Goal: Book appointment/travel/reservation

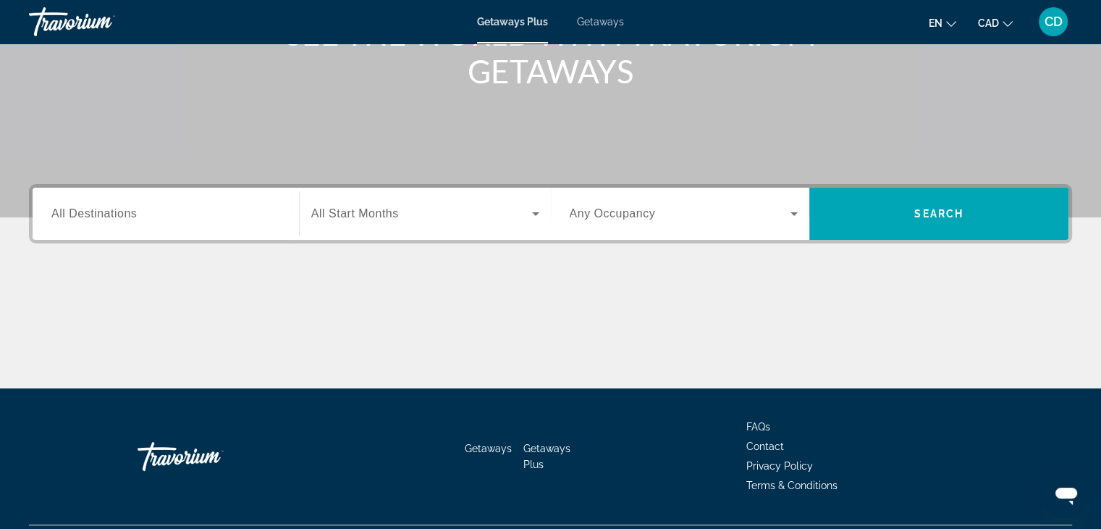
click at [147, 201] on div "Search widget" at bounding box center [165, 213] width 229 height 41
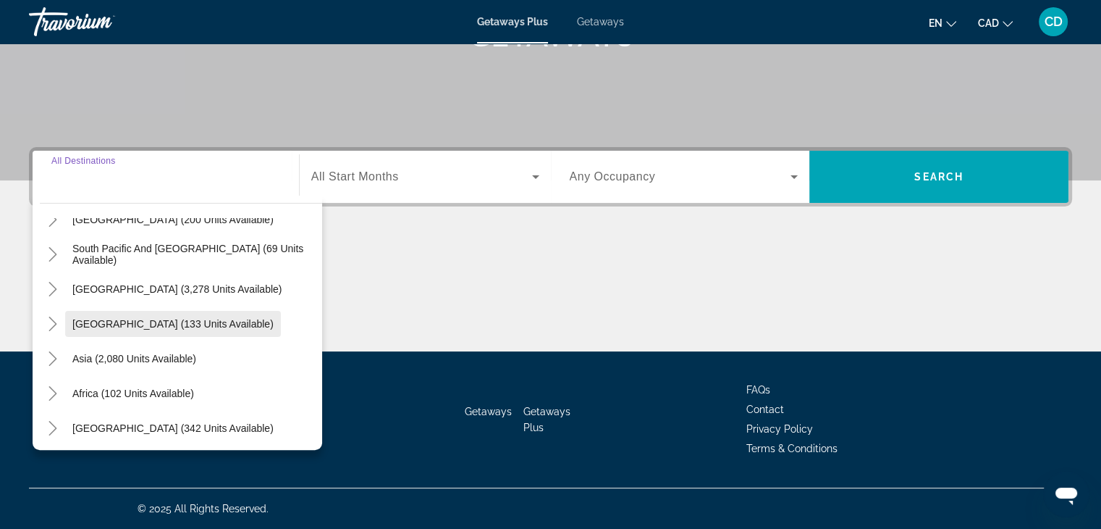
scroll to position [235, 0]
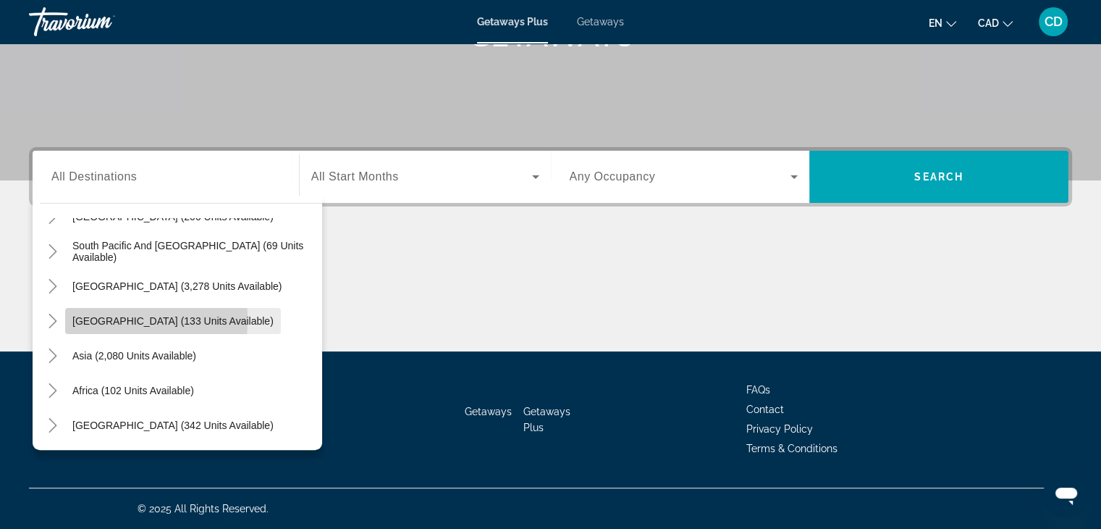
click at [70, 319] on span "Search widget" at bounding box center [173, 320] width 216 height 35
type input "**********"
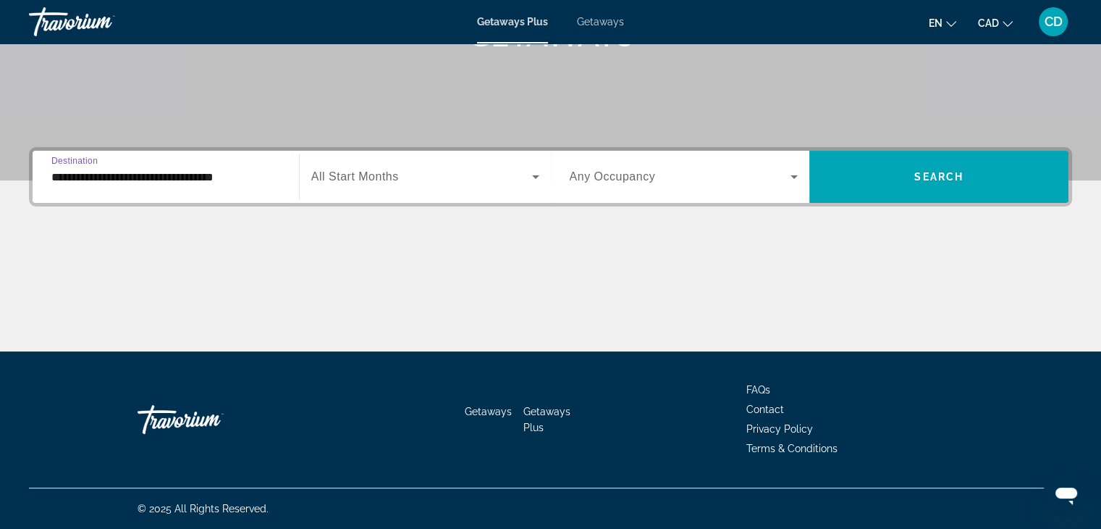
click at [447, 162] on div "Search widget" at bounding box center [425, 176] width 228 height 41
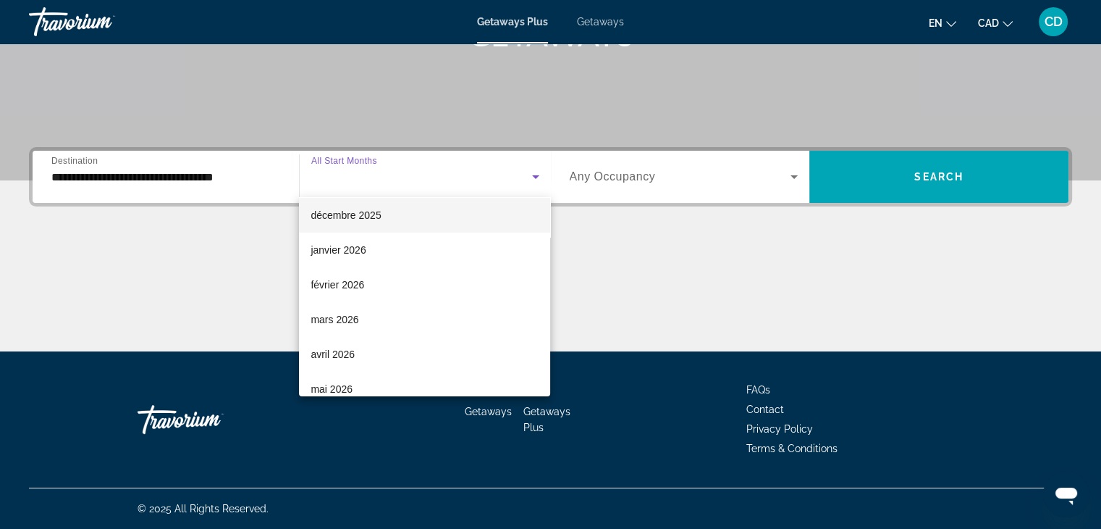
scroll to position [145, 0]
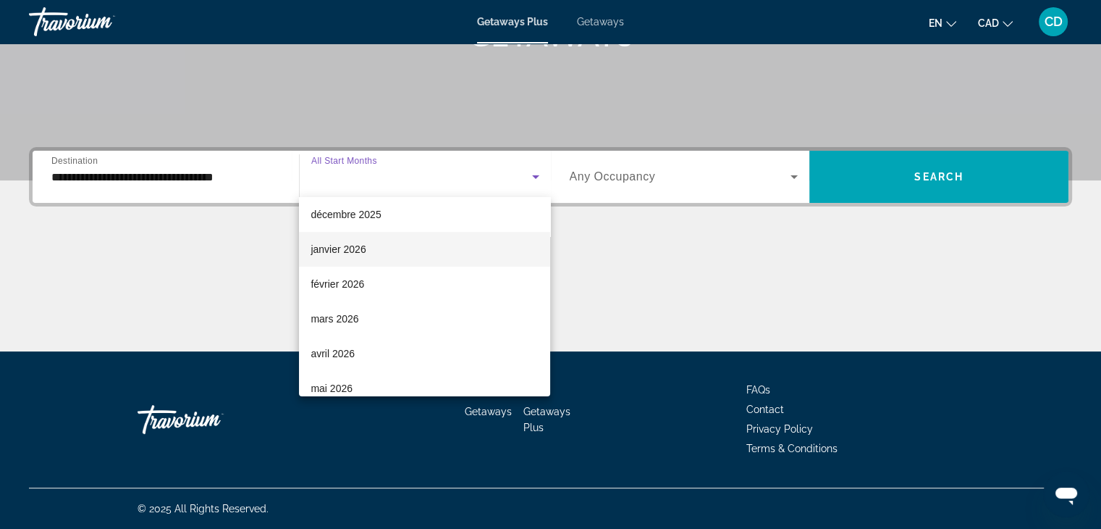
click at [344, 238] on mat-option "janvier 2026" at bounding box center [424, 249] width 251 height 35
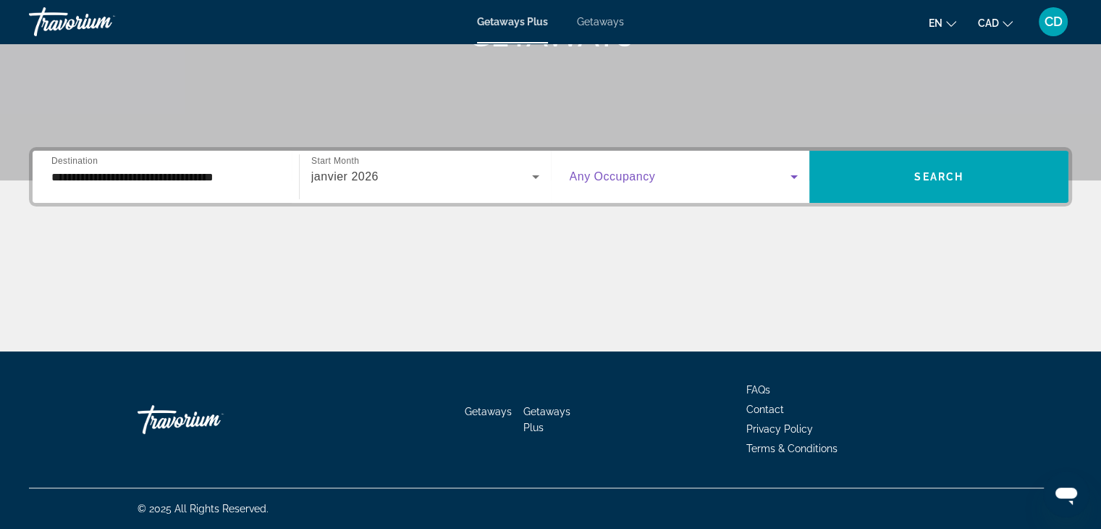
click at [794, 180] on icon "Search widget" at bounding box center [794, 176] width 17 height 17
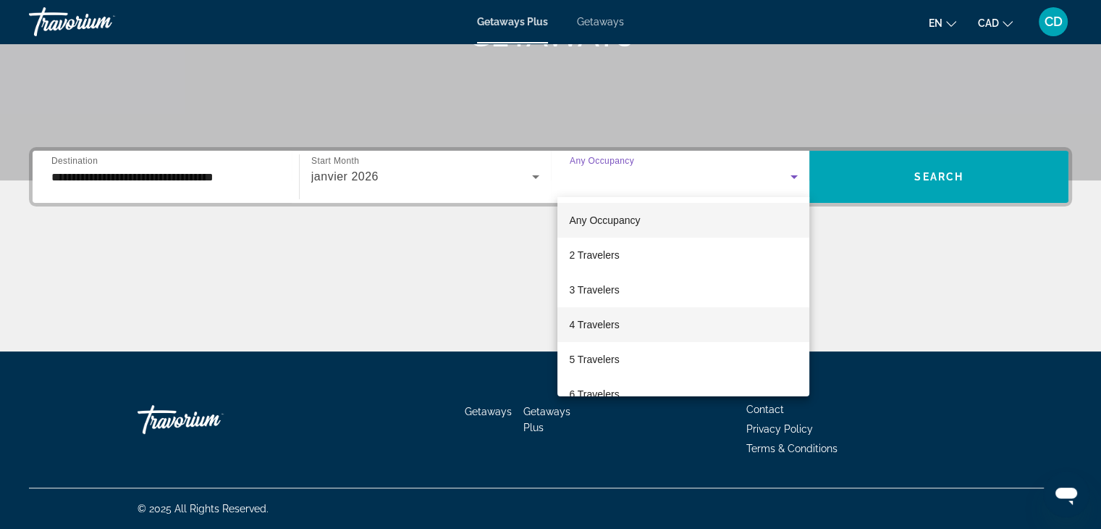
click at [603, 319] on span "4 Travelers" at bounding box center [594, 324] width 50 height 17
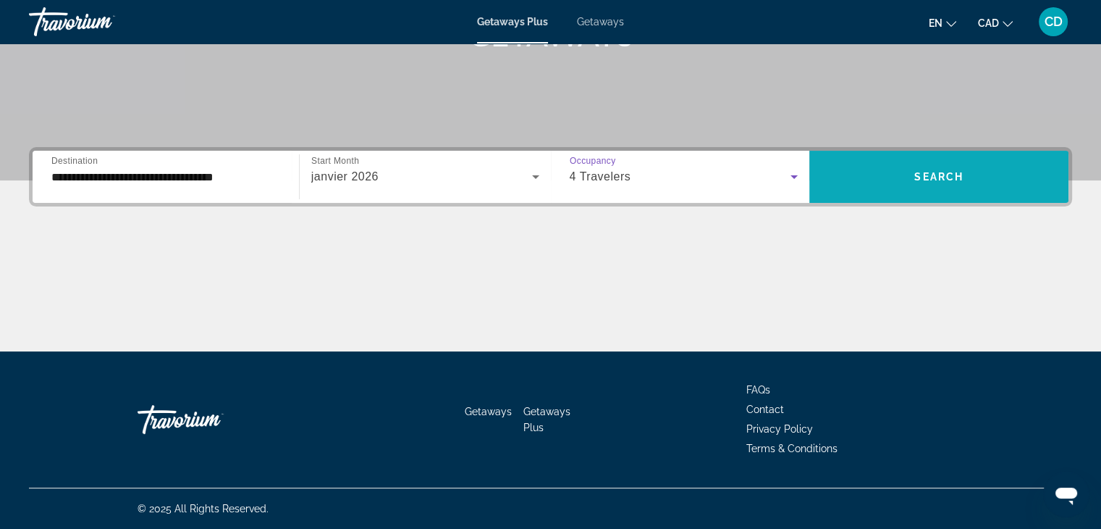
click at [918, 175] on span "Search" at bounding box center [939, 177] width 49 height 12
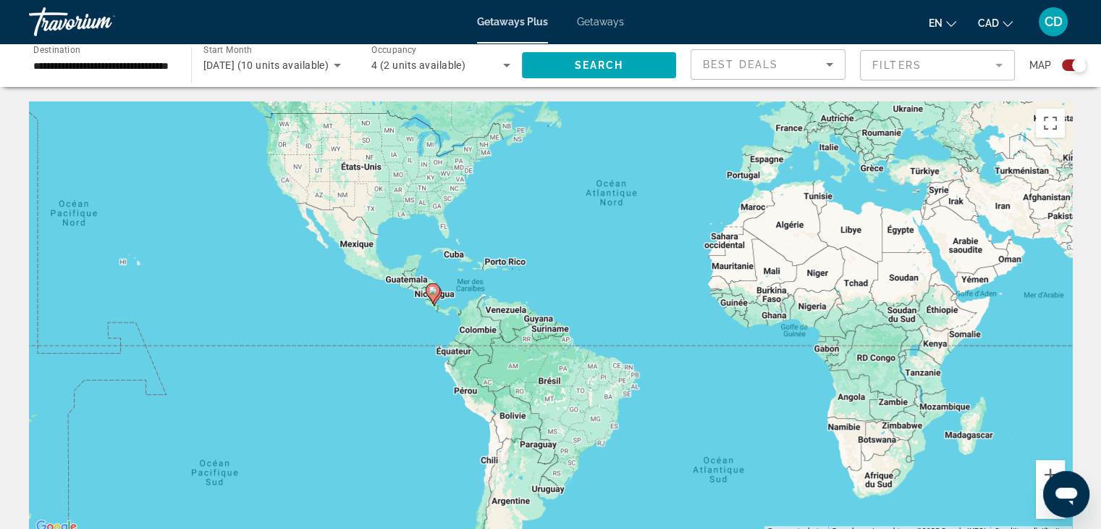
drag, startPoint x: 198, startPoint y: 413, endPoint x: 307, endPoint y: 305, distance: 153.1
click at [303, 306] on div "Pour activer le glissement avec le clavier, appuyez sur Alt+Entrée. Une fois ce…" at bounding box center [550, 318] width 1043 height 434
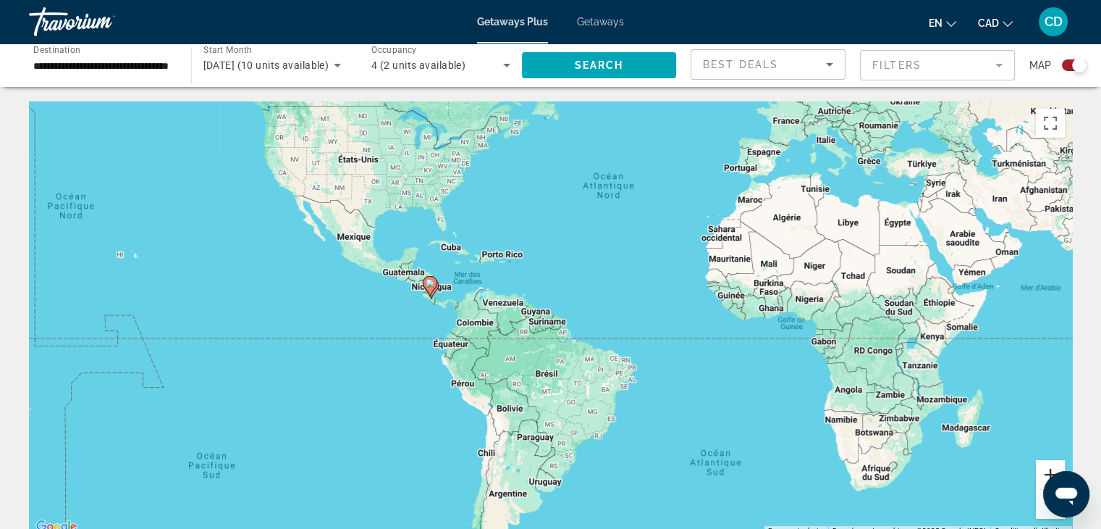
click at [1051, 466] on button "Zoom avant" at bounding box center [1050, 474] width 29 height 29
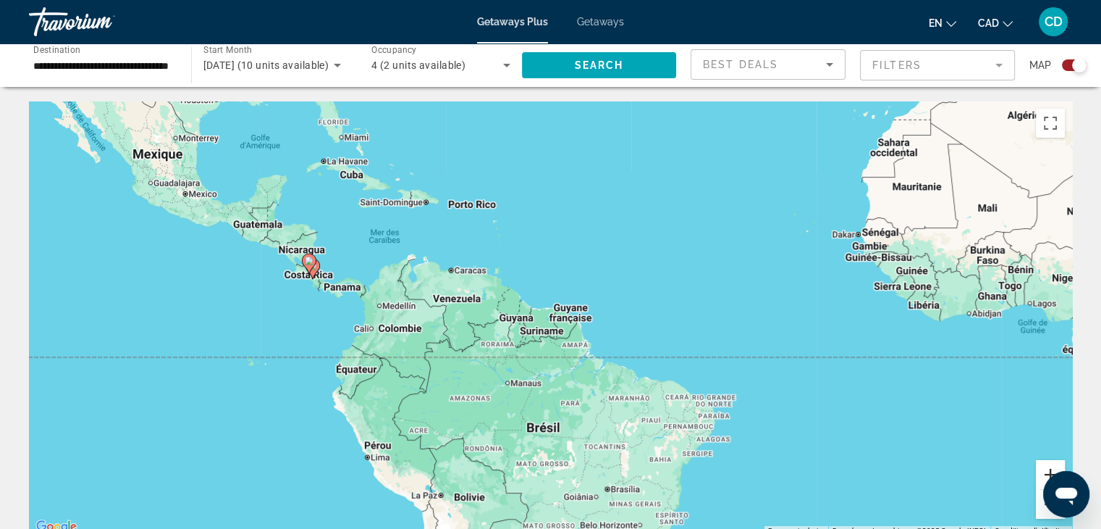
click at [1051, 466] on button "Zoom avant" at bounding box center [1050, 474] width 29 height 29
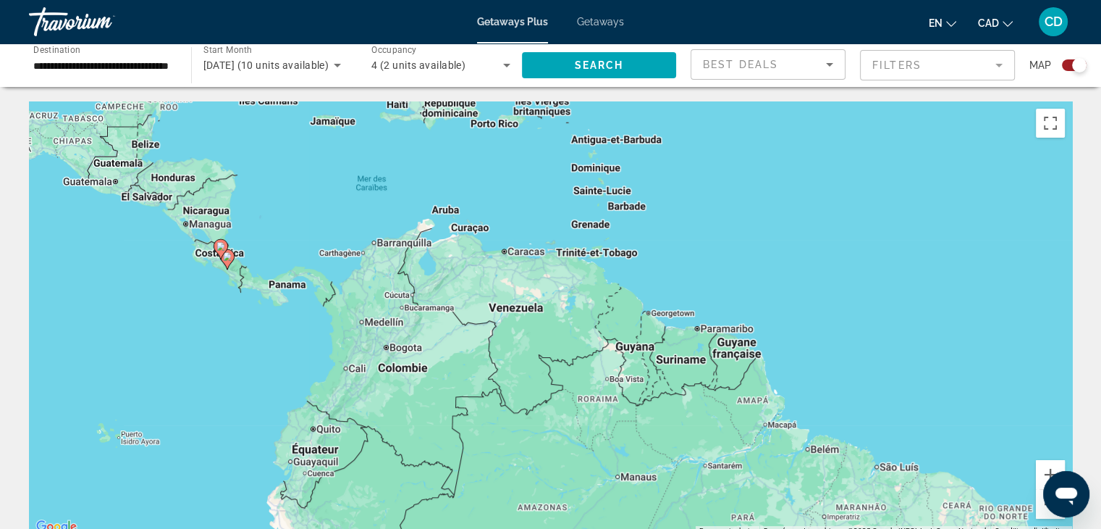
drag, startPoint x: 756, startPoint y: 290, endPoint x: 917, endPoint y: 322, distance: 163.9
click at [917, 322] on div "Pour activer le glissement avec le clavier, appuyez sur Alt+Entrée. Une fois ce…" at bounding box center [550, 318] width 1043 height 434
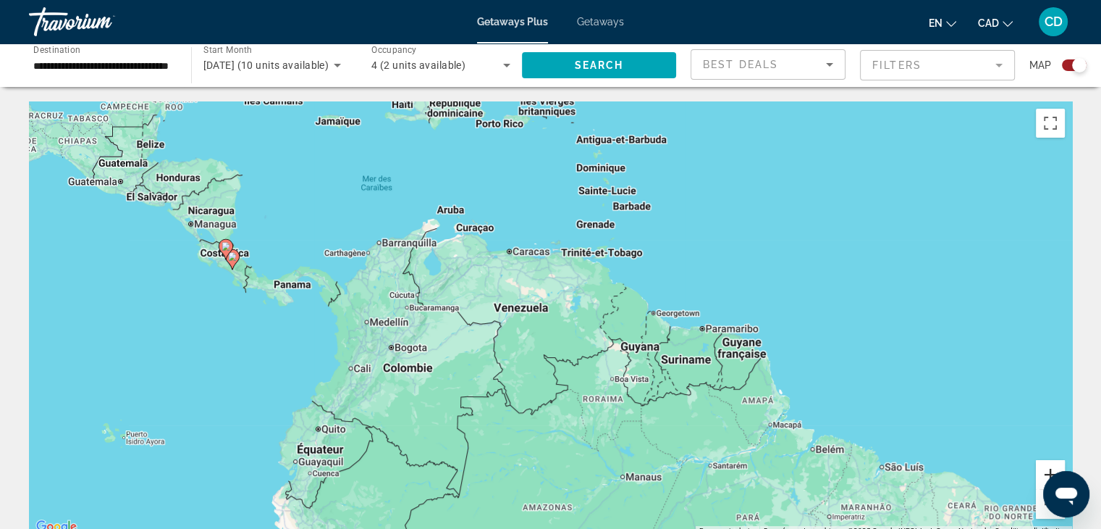
click at [1049, 469] on button "Zoom avant" at bounding box center [1050, 474] width 29 height 29
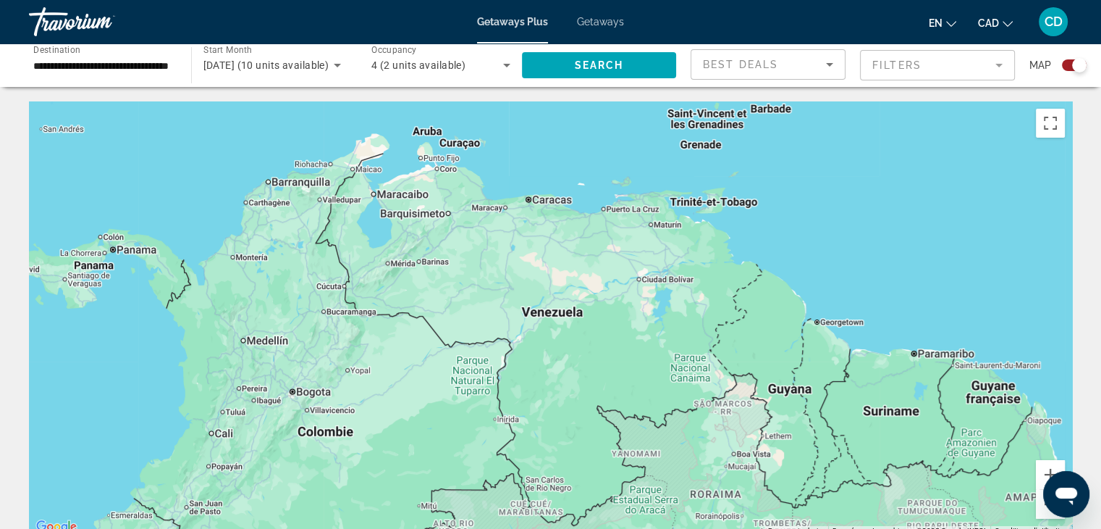
drag, startPoint x: 432, startPoint y: 354, endPoint x: 952, endPoint y: 407, distance: 521.9
click at [952, 407] on div "Pour activer le glissement avec le clavier, appuyez sur Alt+Entrée. Une fois ce…" at bounding box center [550, 318] width 1043 height 434
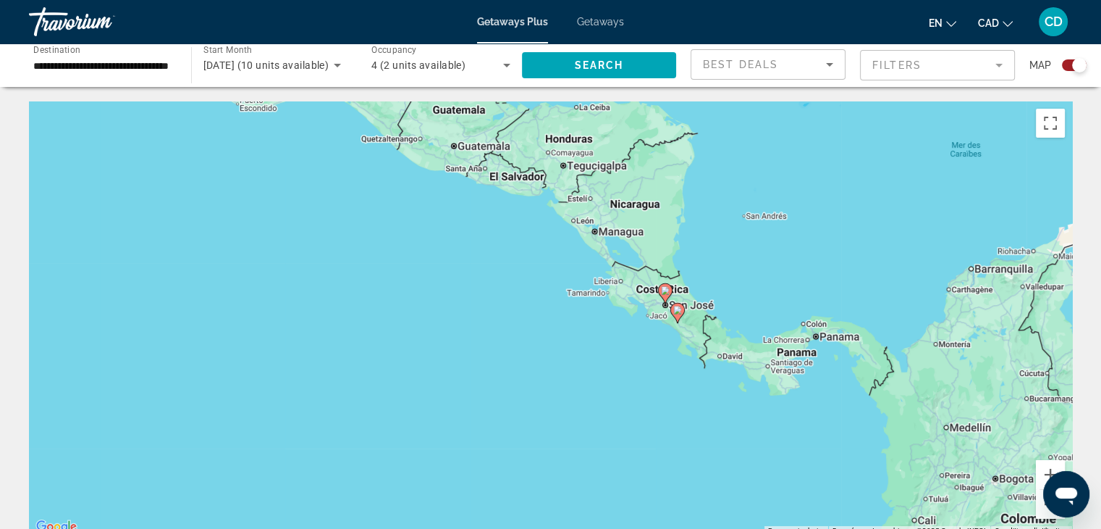
click at [680, 314] on image "Main content" at bounding box center [677, 310] width 9 height 9
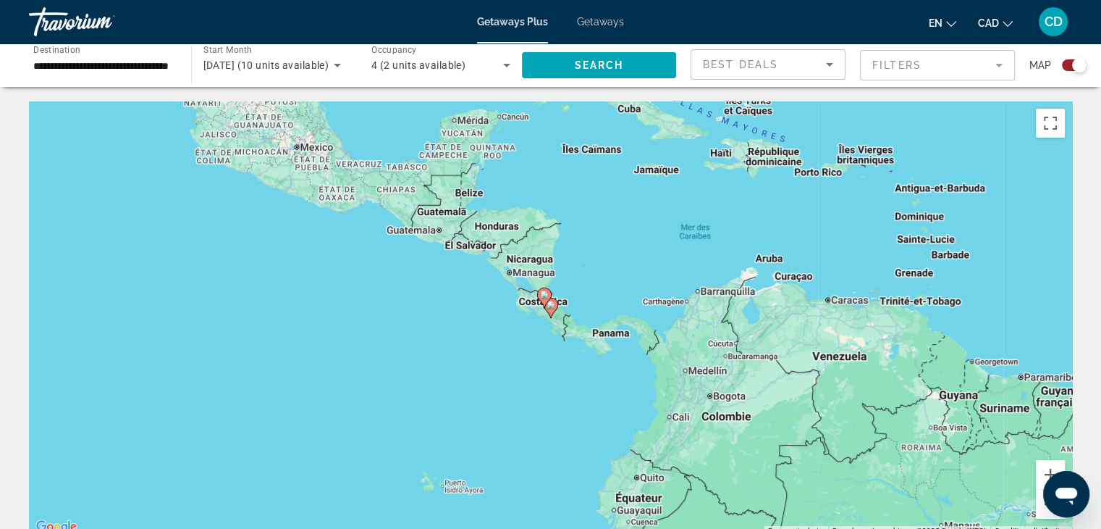
click at [553, 311] on icon "Main content" at bounding box center [550, 307] width 13 height 19
type input "**********"
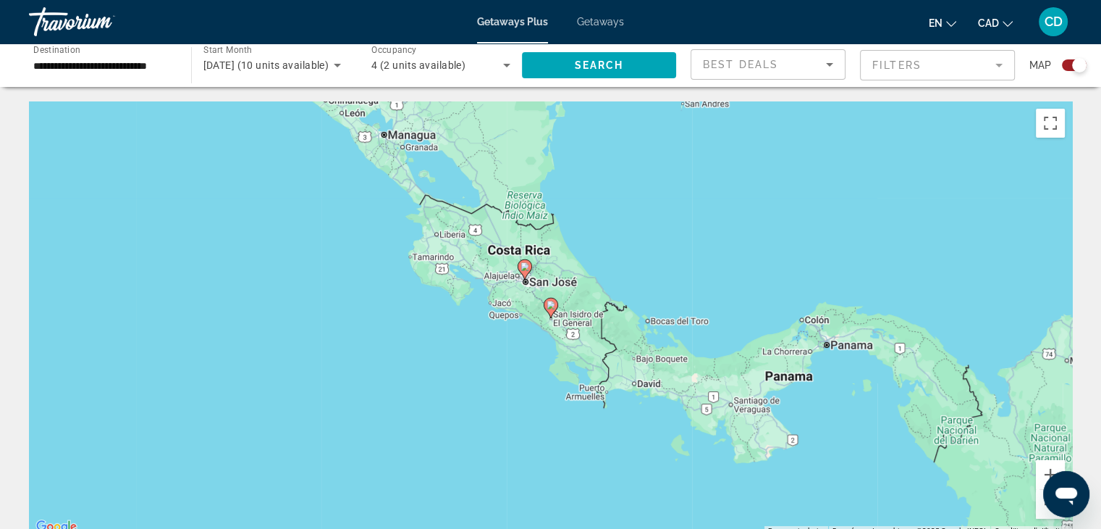
click at [553, 313] on icon "Main content" at bounding box center [550, 307] width 13 height 19
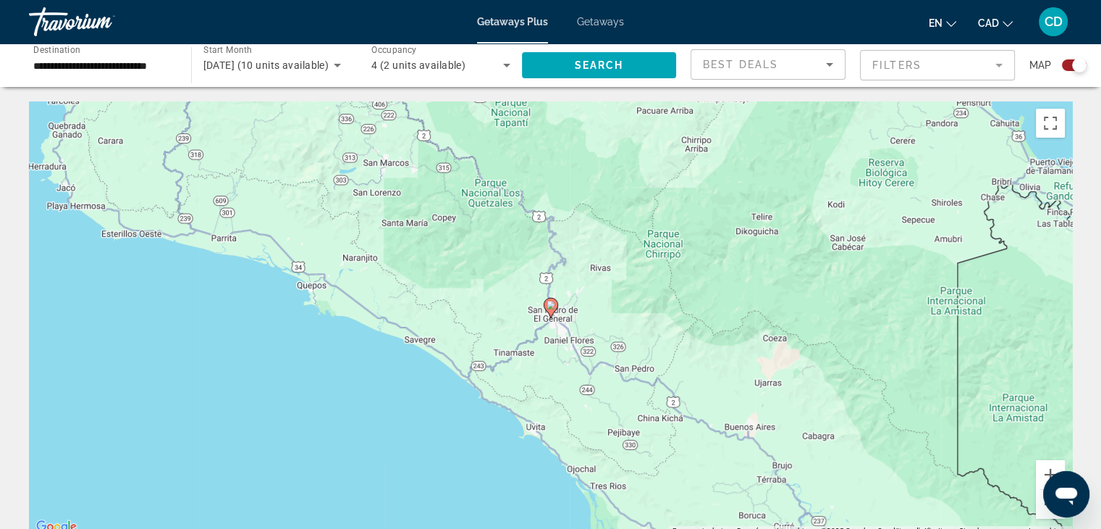
click at [552, 308] on image "Main content" at bounding box center [551, 305] width 9 height 9
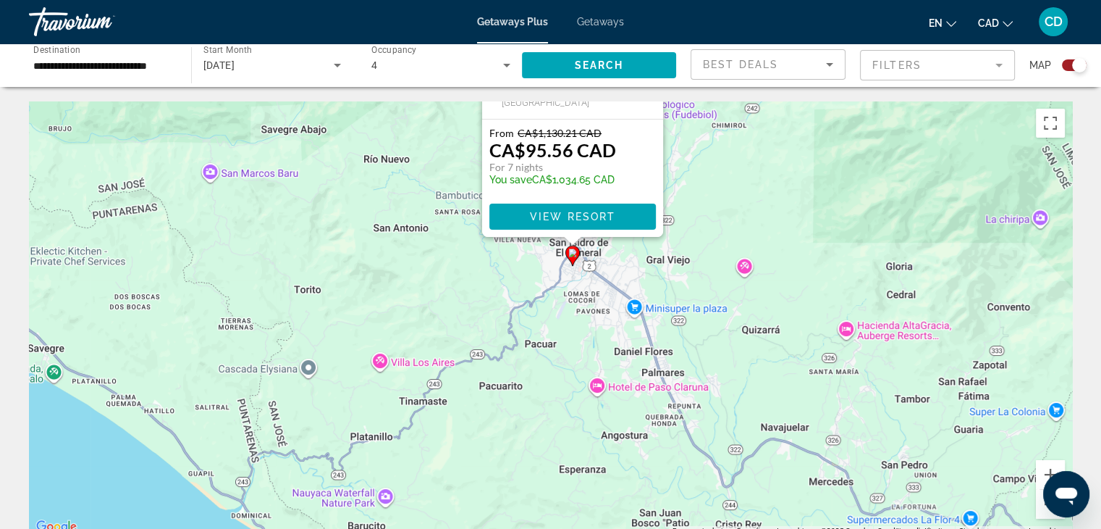
drag, startPoint x: 744, startPoint y: 461, endPoint x: 756, endPoint y: 219, distance: 241.5
click at [759, 219] on div "Pour activer le glissement avec le clavier, appuyez sur Alt+Entrée. Une fois ce…" at bounding box center [550, 318] width 1043 height 434
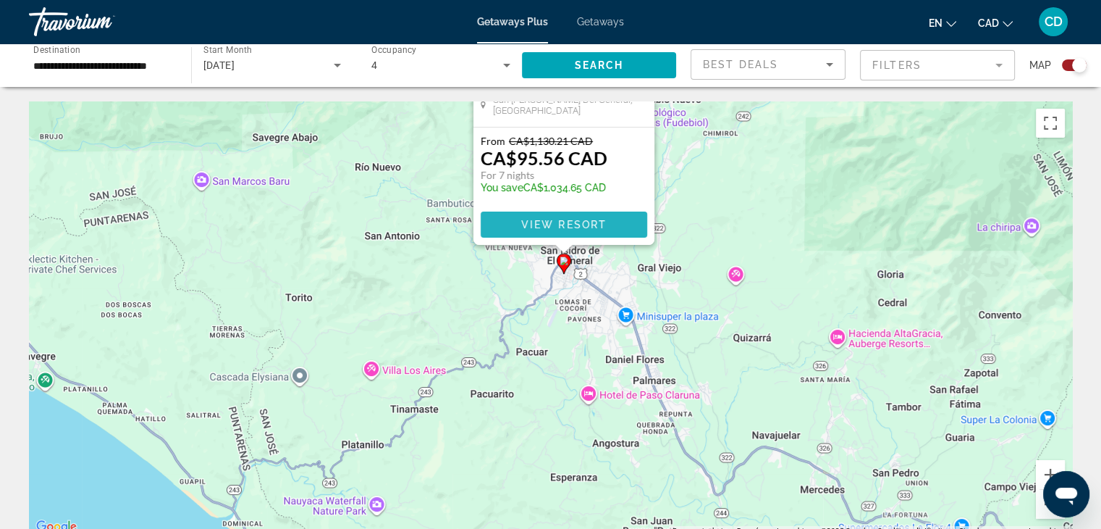
click at [613, 228] on span "Main content" at bounding box center [564, 224] width 167 height 35
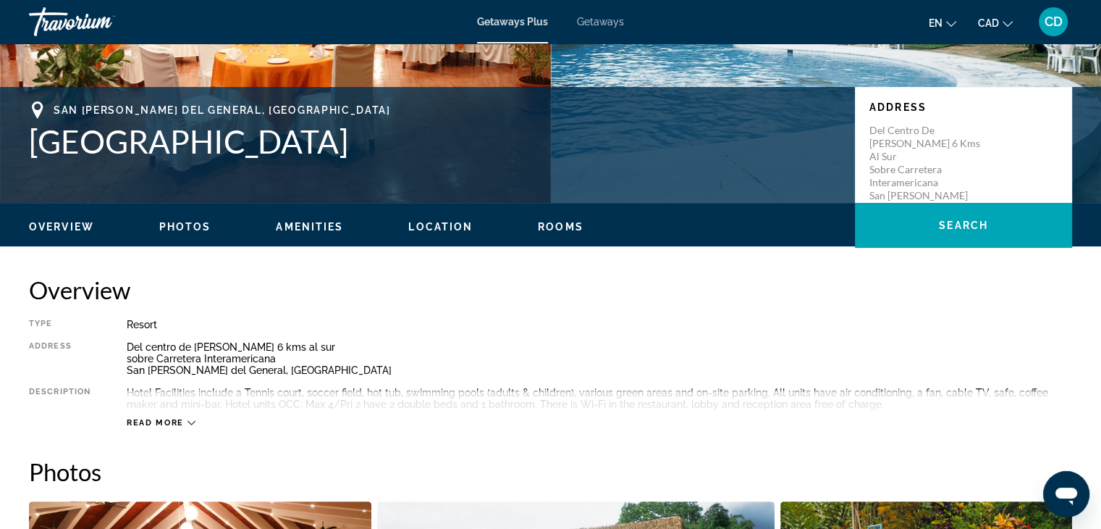
scroll to position [362, 0]
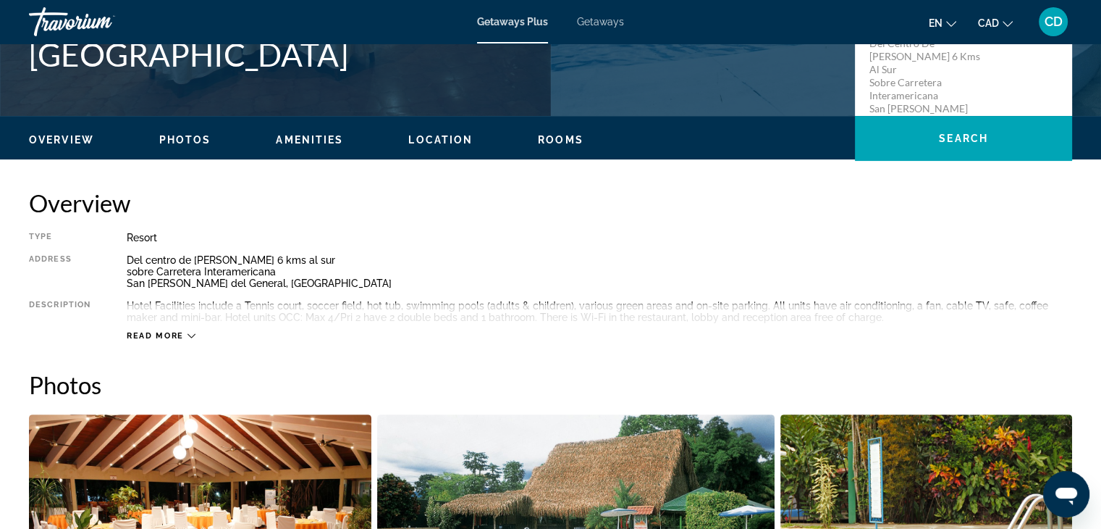
click at [168, 333] on span "Read more" at bounding box center [155, 335] width 57 height 9
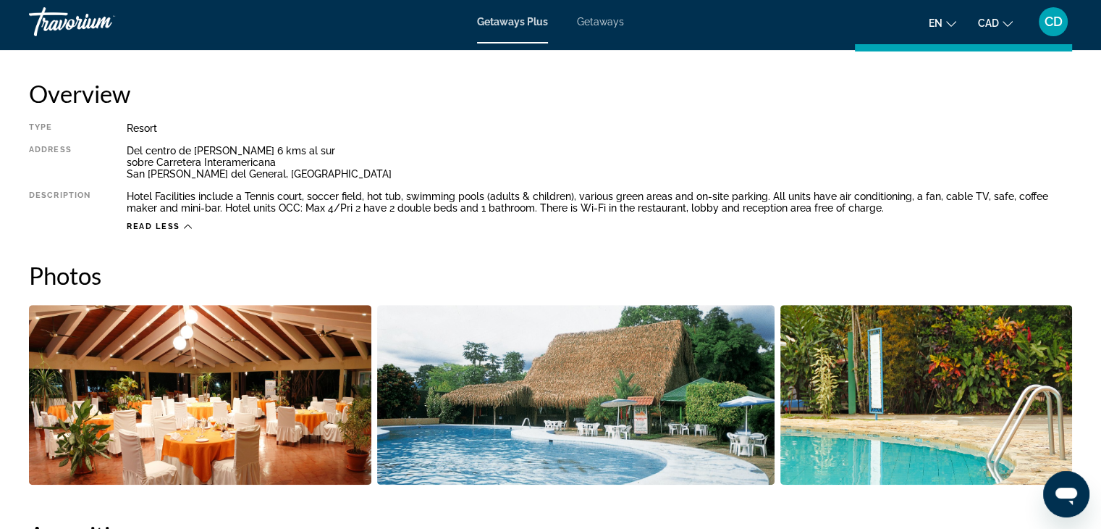
scroll to position [507, 0]
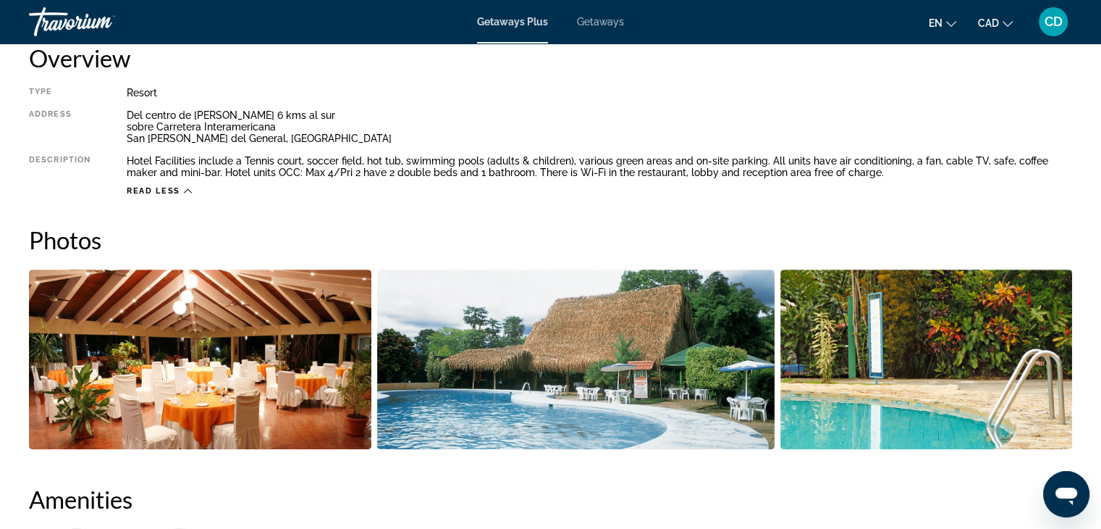
click at [233, 345] on img "Open full-screen image slider" at bounding box center [200, 359] width 343 height 180
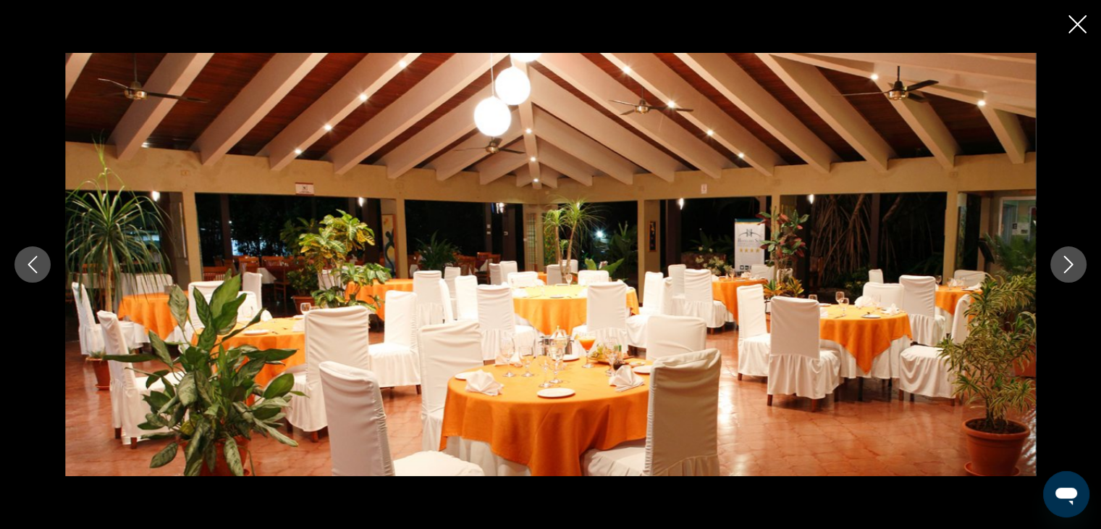
click at [1075, 264] on icon "Next image" at bounding box center [1068, 264] width 17 height 17
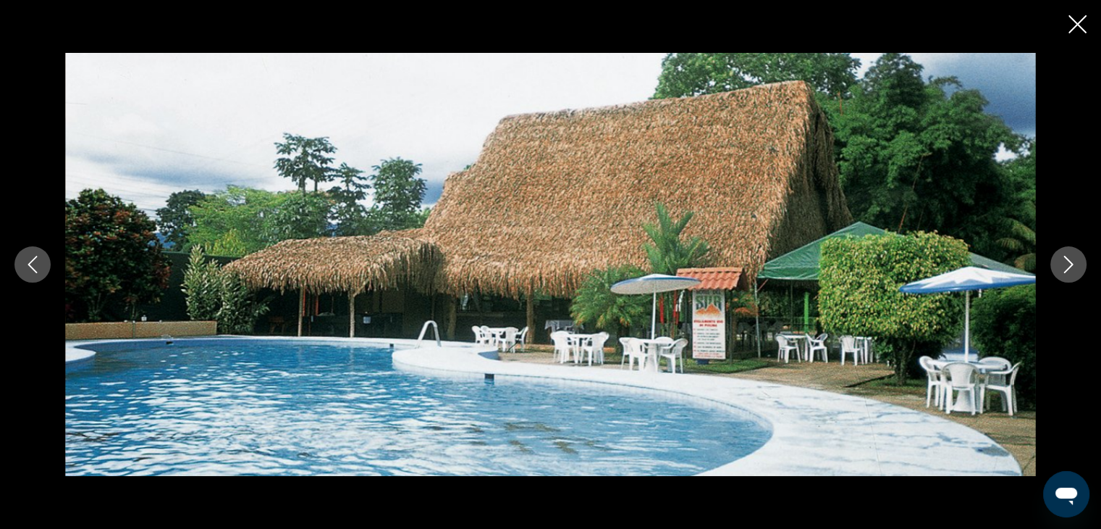
click at [1075, 264] on icon "Next image" at bounding box center [1068, 264] width 17 height 17
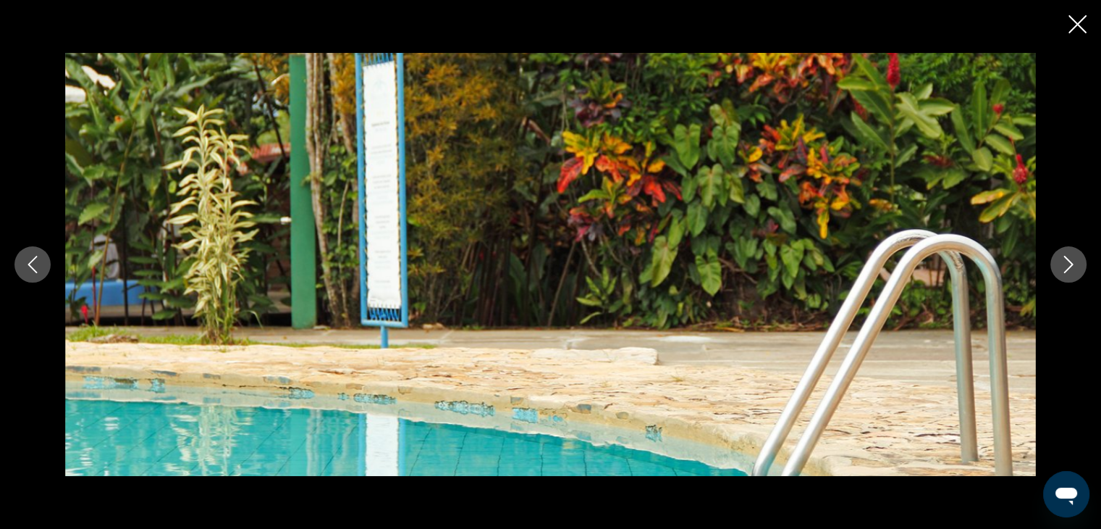
click at [1075, 264] on icon "Next image" at bounding box center [1068, 264] width 17 height 17
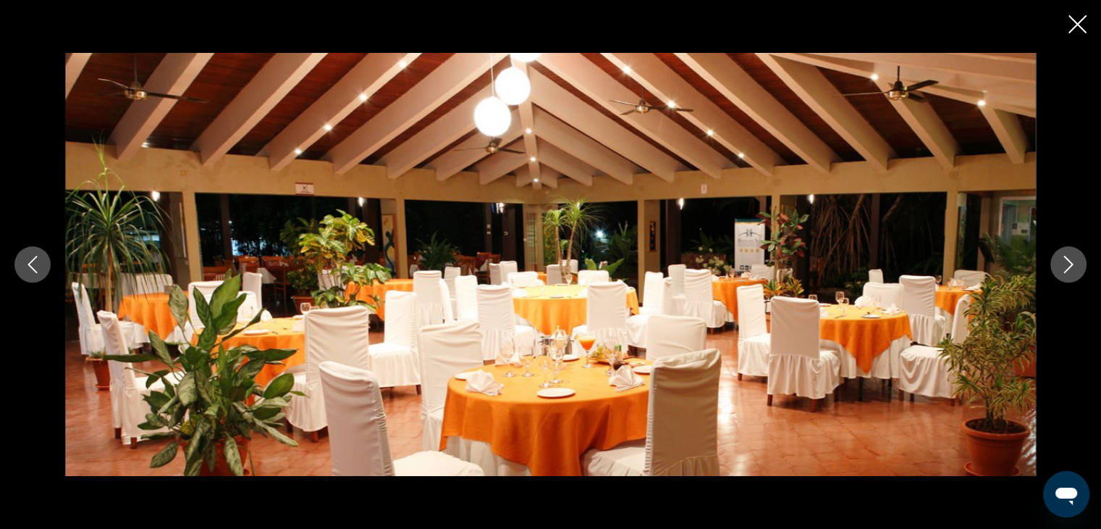
click at [1075, 264] on icon "Next image" at bounding box center [1068, 264] width 17 height 17
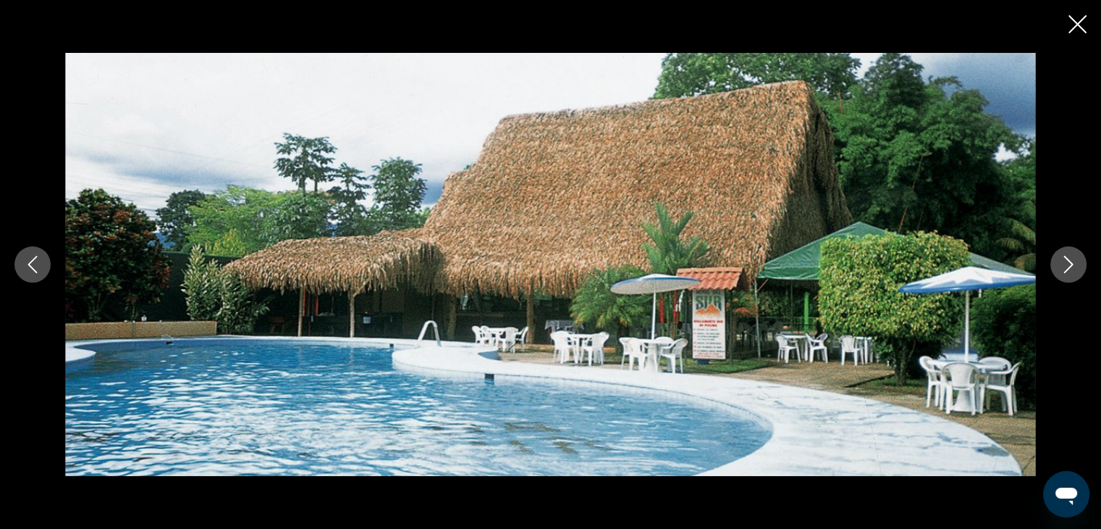
click at [1075, 264] on icon "Next image" at bounding box center [1068, 264] width 17 height 17
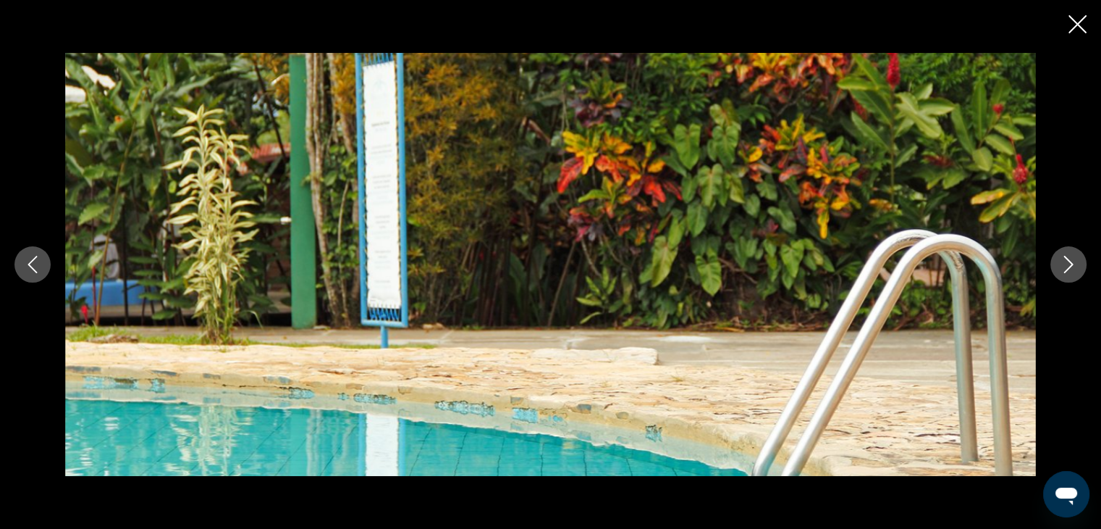
click at [1079, 21] on icon "Close slideshow" at bounding box center [1078, 24] width 18 height 18
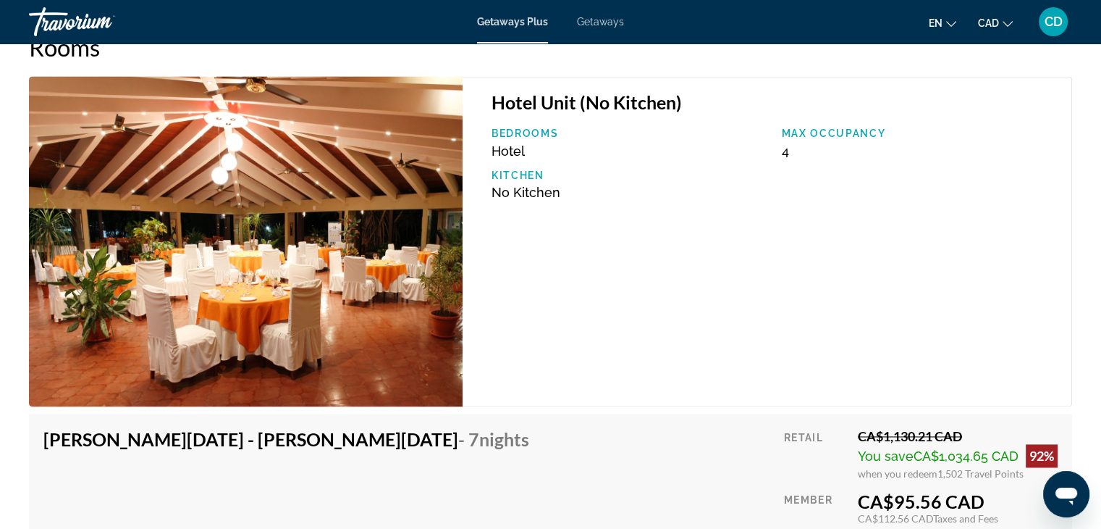
scroll to position [2028, 0]
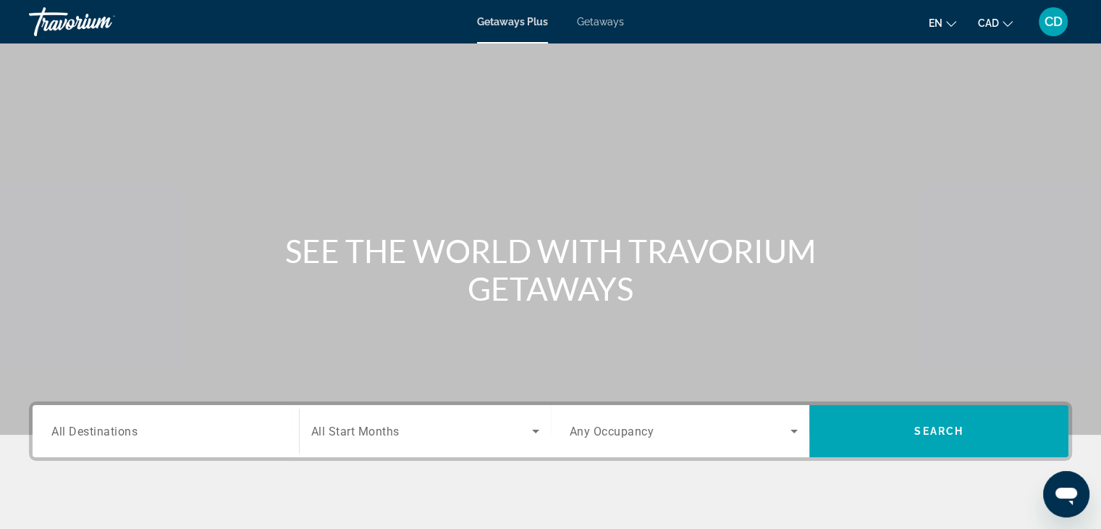
click at [125, 436] on span "All Destinations" at bounding box center [94, 431] width 86 height 14
click at [125, 436] on input "Destination All Destinations" at bounding box center [165, 431] width 229 height 17
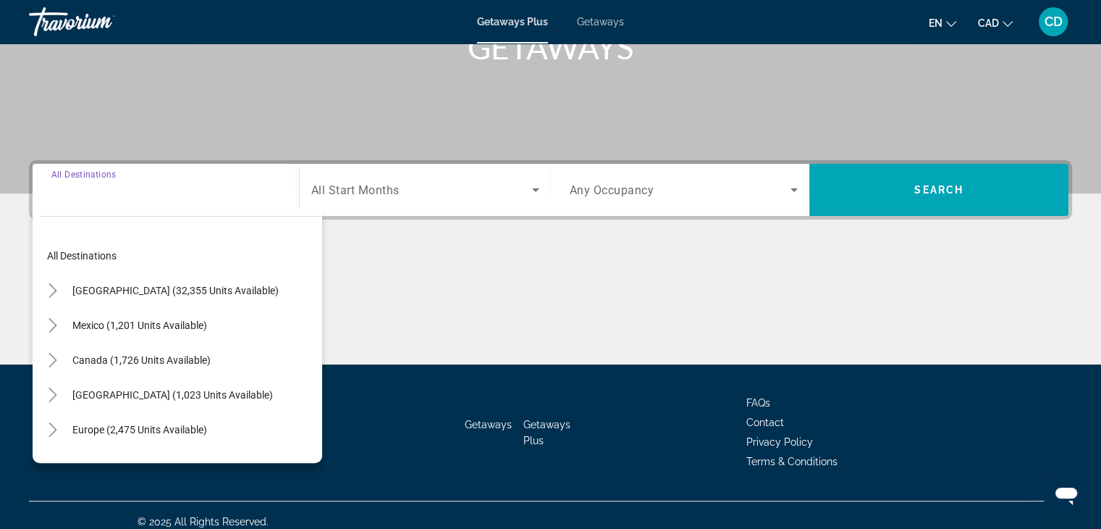
scroll to position [254, 0]
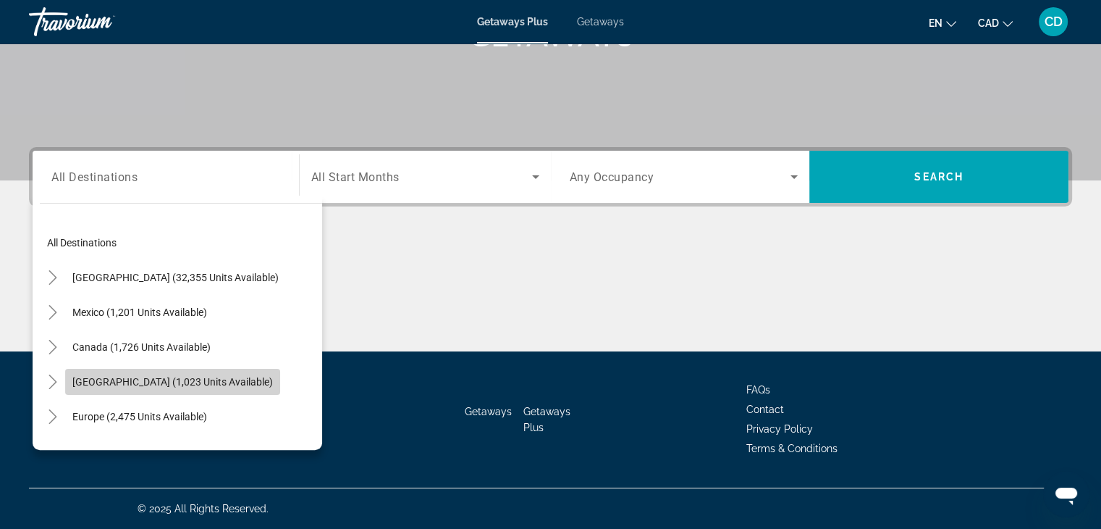
click at [91, 382] on span "[GEOGRAPHIC_DATA] (1,023 units available)" at bounding box center [172, 382] width 201 height 12
type input "**********"
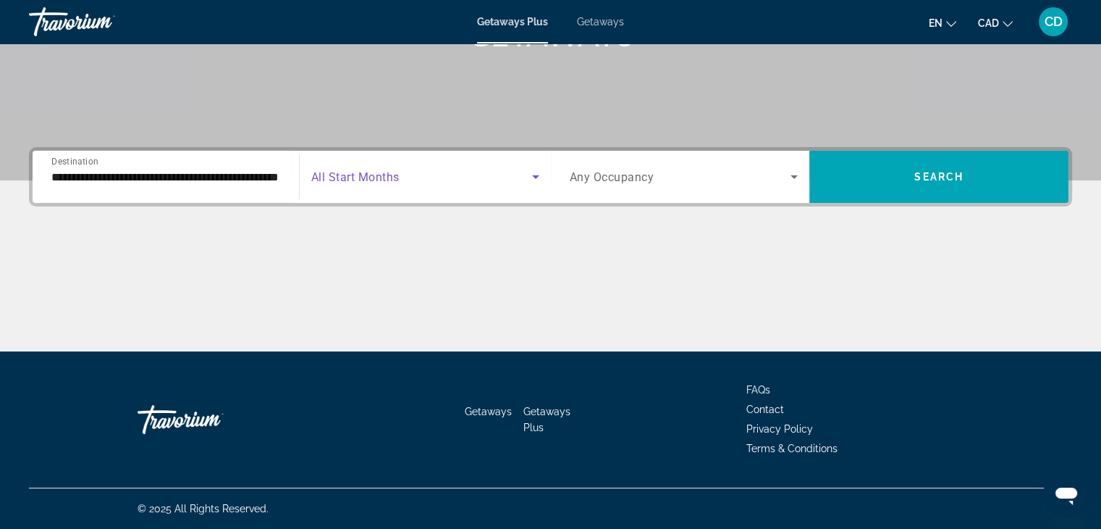
click at [535, 178] on icon "Search widget" at bounding box center [535, 176] width 17 height 17
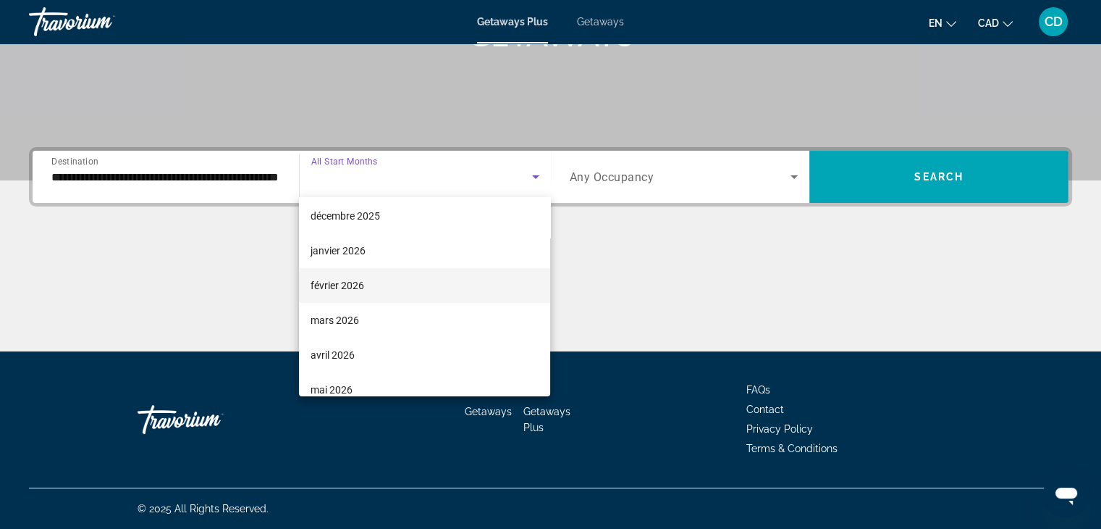
scroll to position [145, 0]
click at [365, 280] on mat-option "février 2026" at bounding box center [424, 283] width 251 height 35
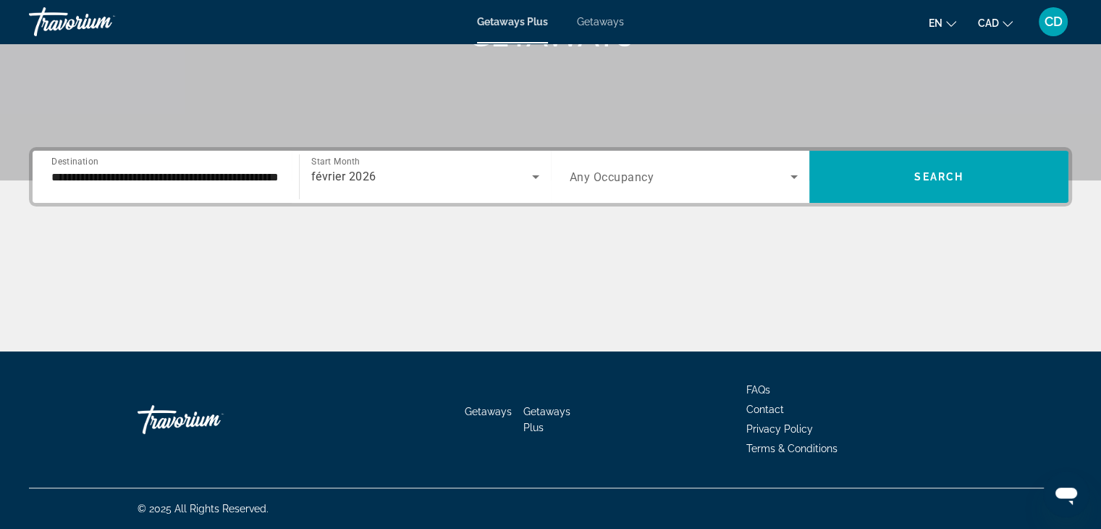
click at [678, 169] on span "Search widget" at bounding box center [681, 176] width 222 height 17
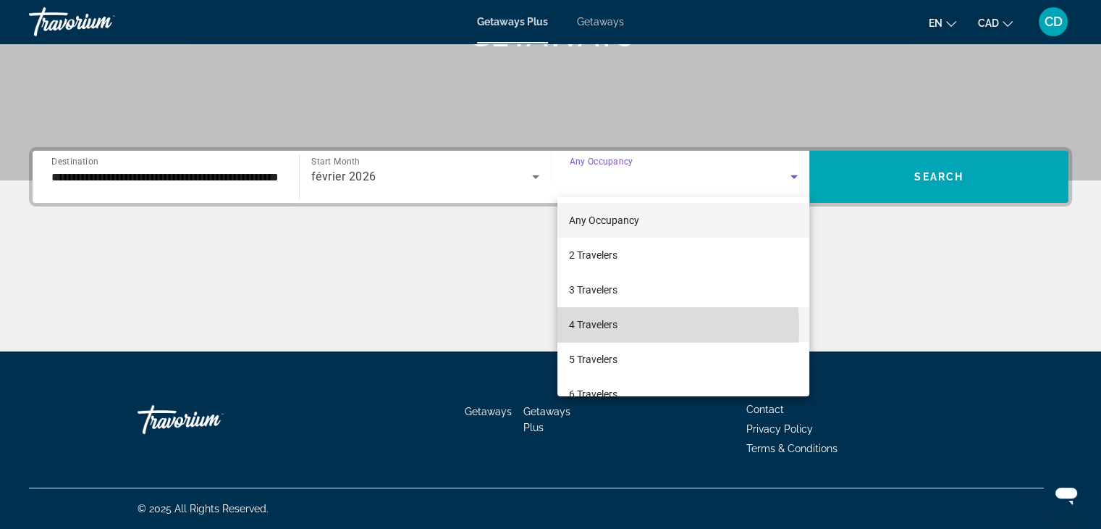
click at [594, 327] on span "4 Travelers" at bounding box center [593, 324] width 49 height 17
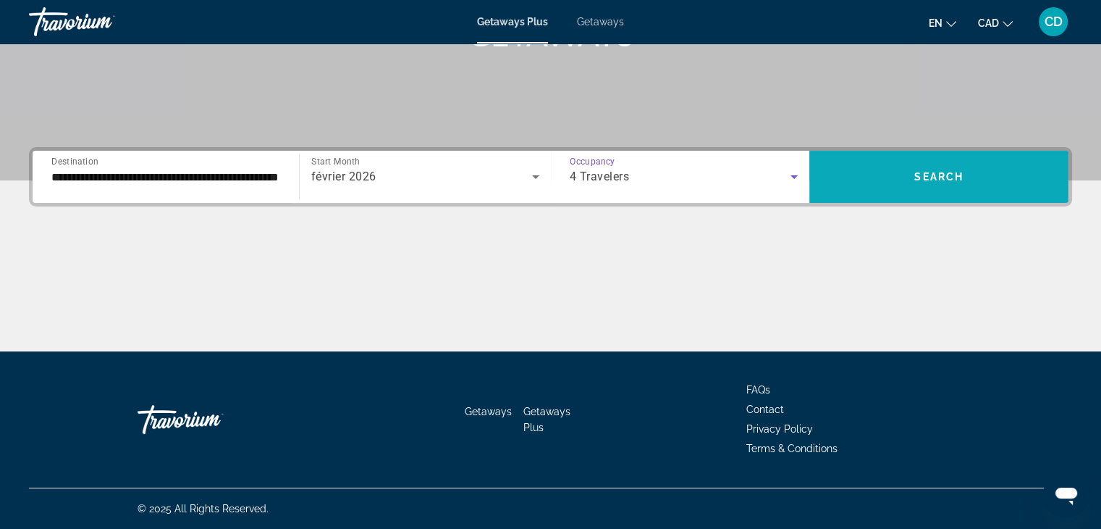
click at [898, 165] on span "Search widget" at bounding box center [939, 176] width 259 height 35
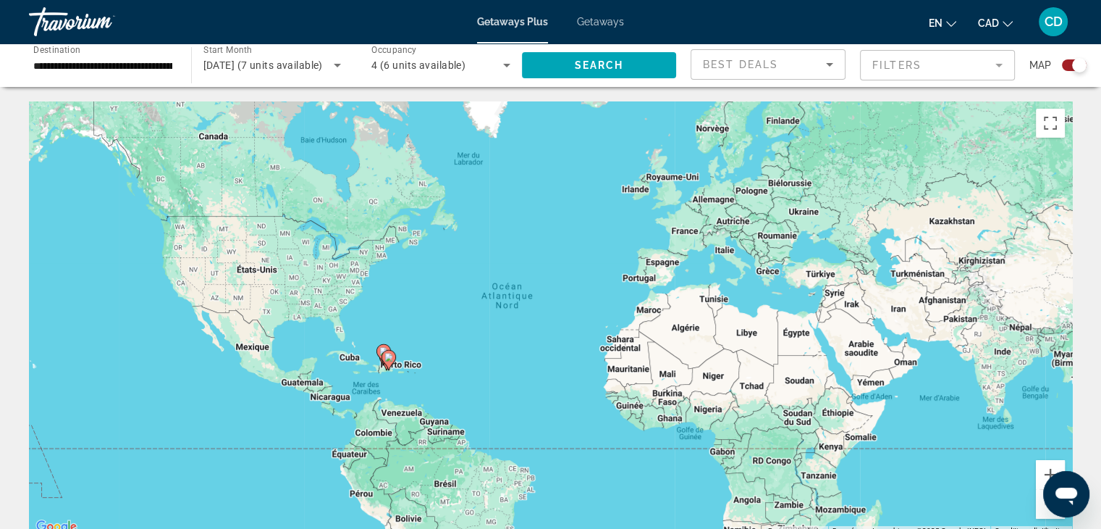
click at [389, 360] on image "Main content" at bounding box center [389, 357] width 9 height 9
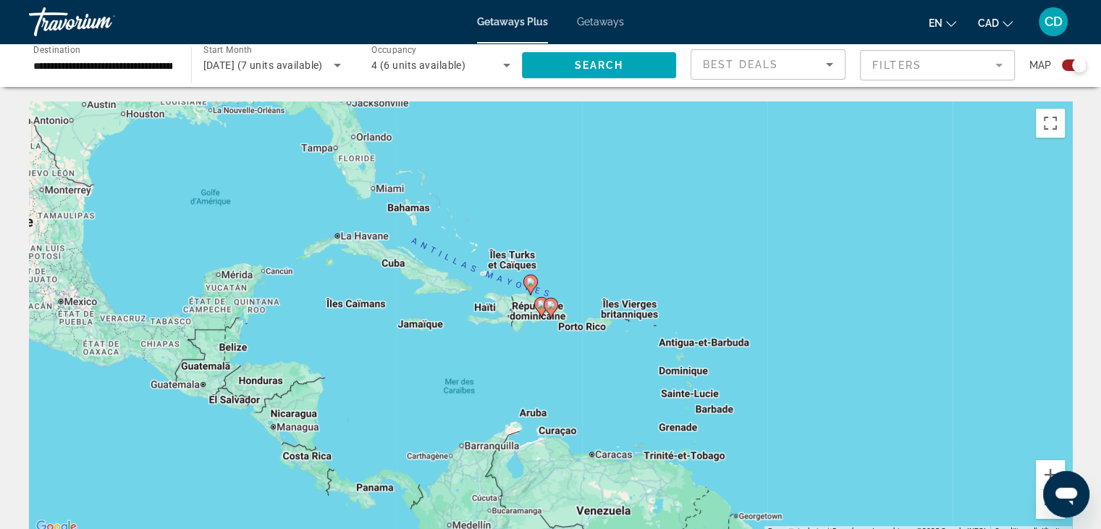
click at [553, 310] on icon "Main content" at bounding box center [550, 307] width 13 height 19
type input "**********"
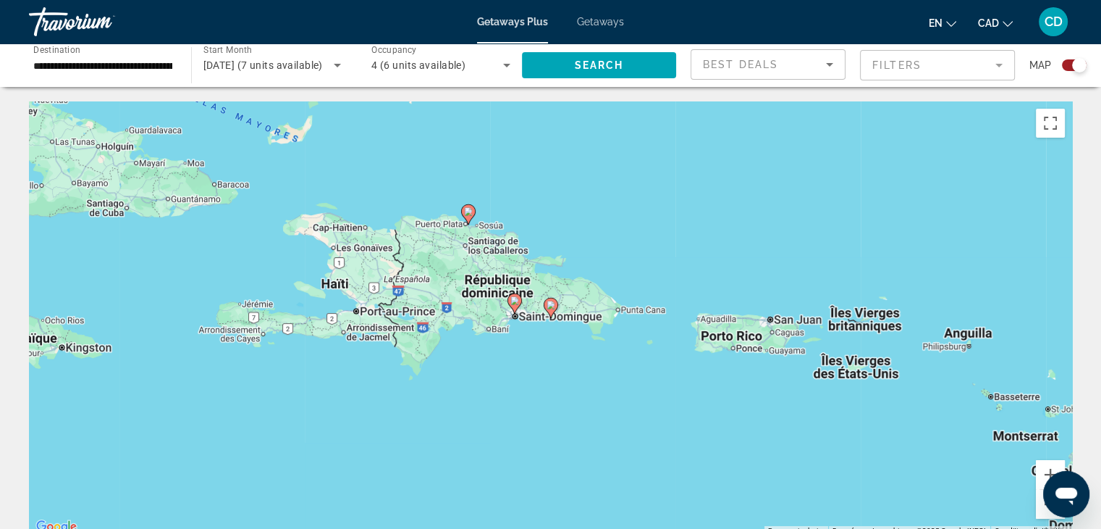
click at [551, 307] on image "Main content" at bounding box center [551, 305] width 9 height 9
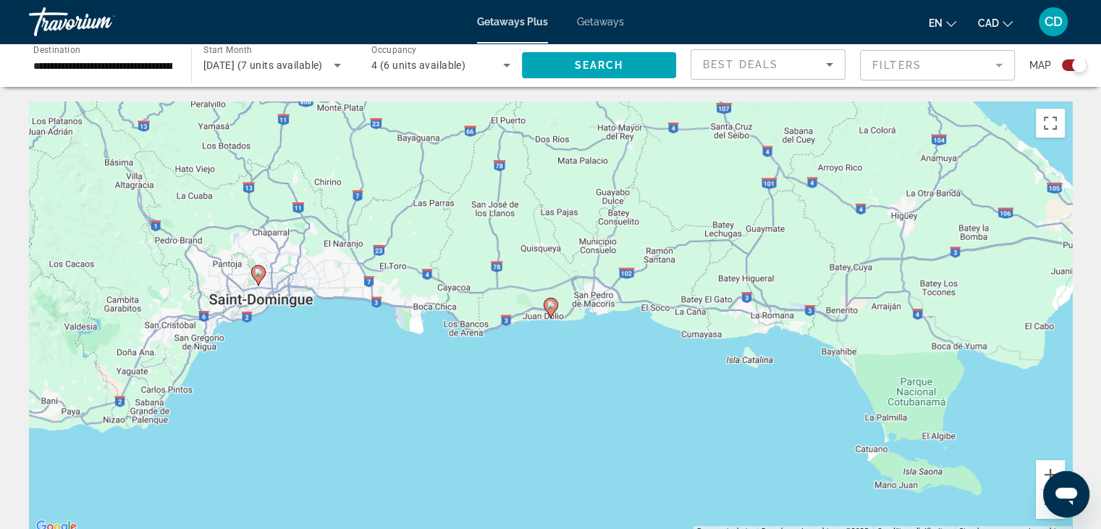
click at [550, 308] on image "Main content" at bounding box center [551, 305] width 9 height 9
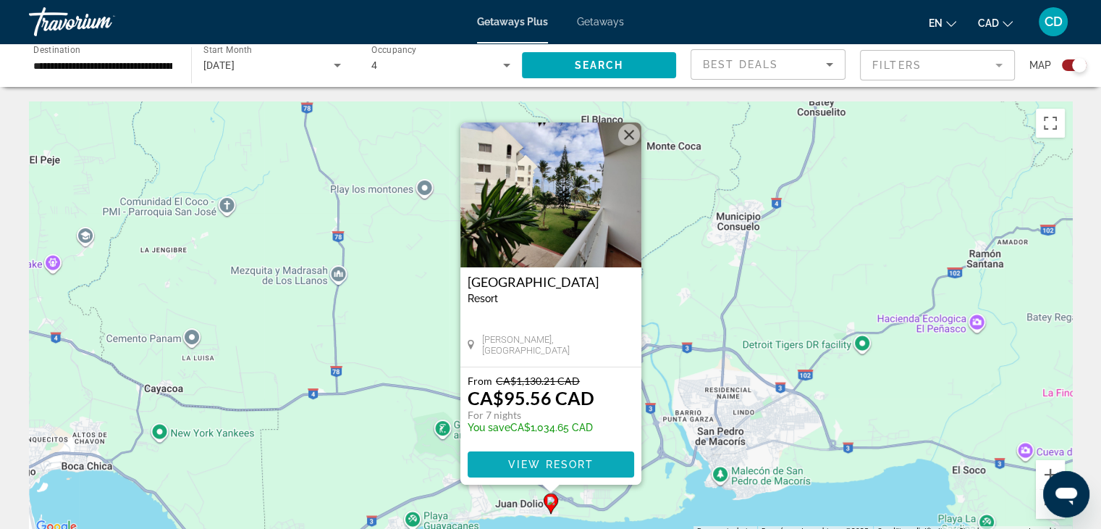
click at [553, 458] on span "Main content" at bounding box center [551, 464] width 167 height 35
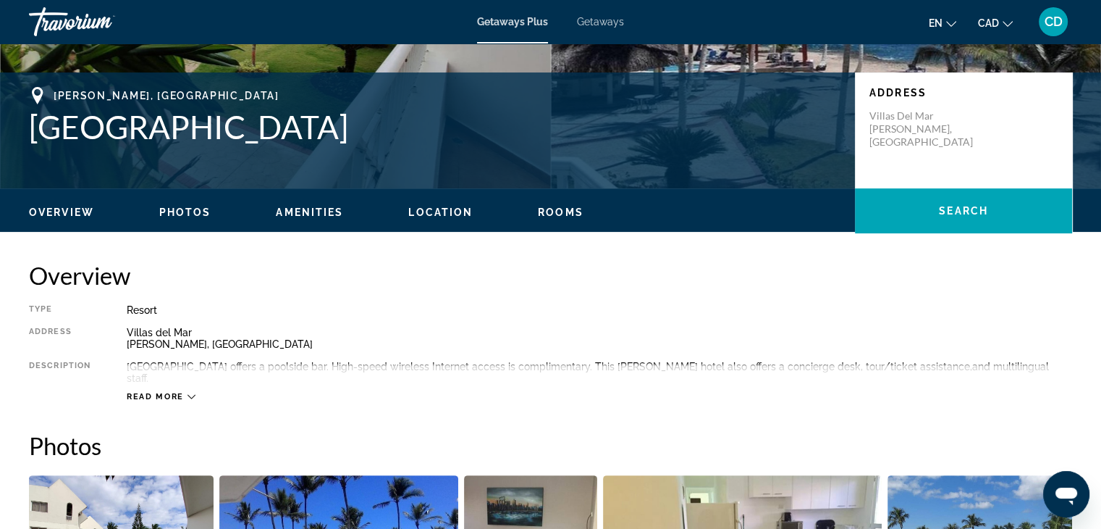
click at [190, 206] on span "Photos" at bounding box center [185, 212] width 52 height 12
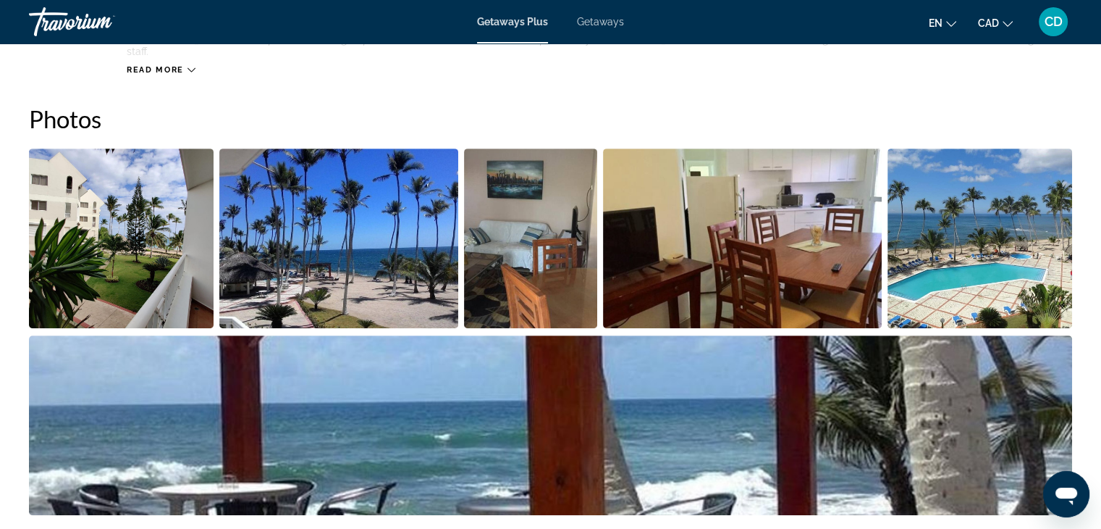
scroll to position [622, 0]
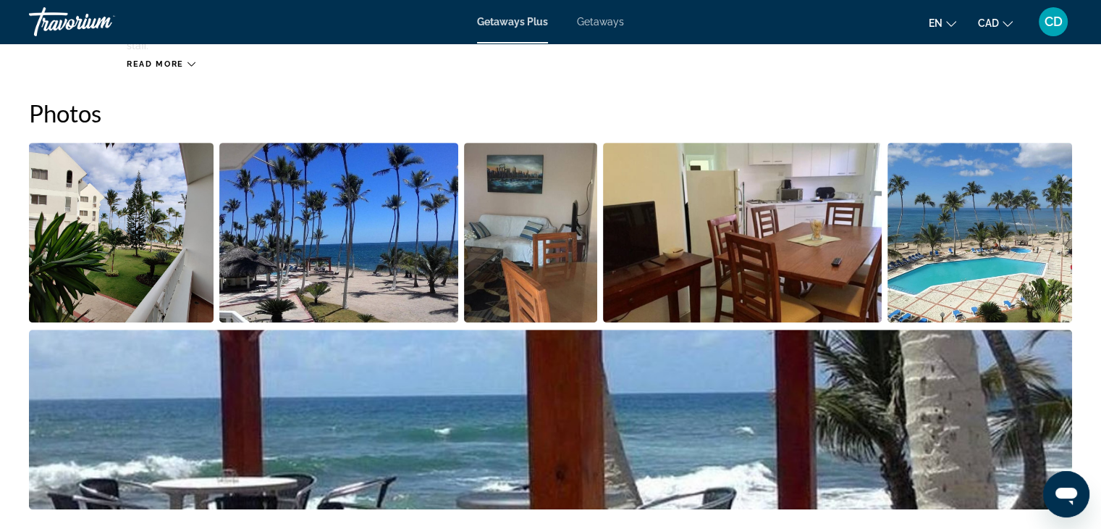
click at [114, 206] on img "Open full-screen image slider" at bounding box center [121, 233] width 185 height 180
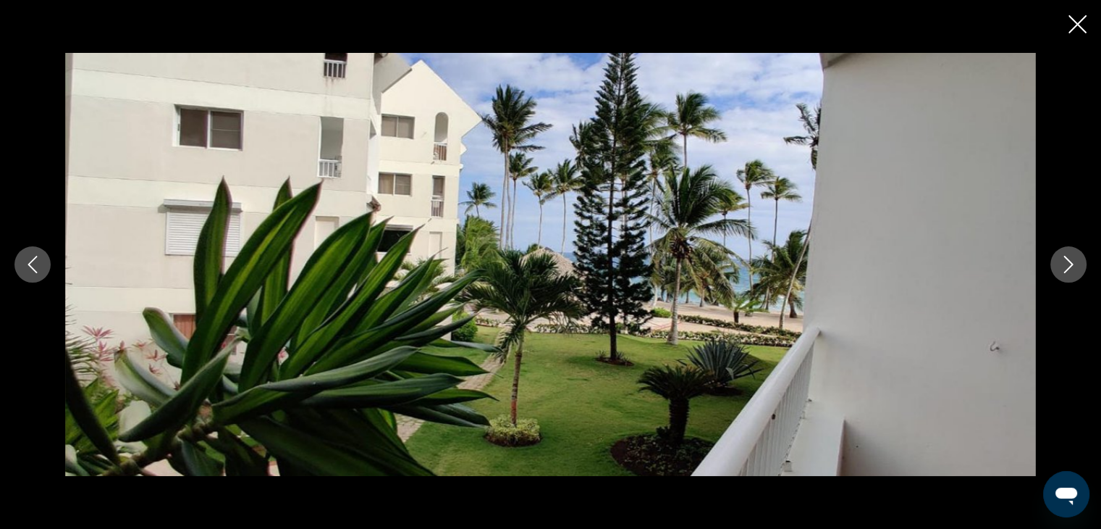
click at [1067, 258] on icon "Next image" at bounding box center [1068, 264] width 17 height 17
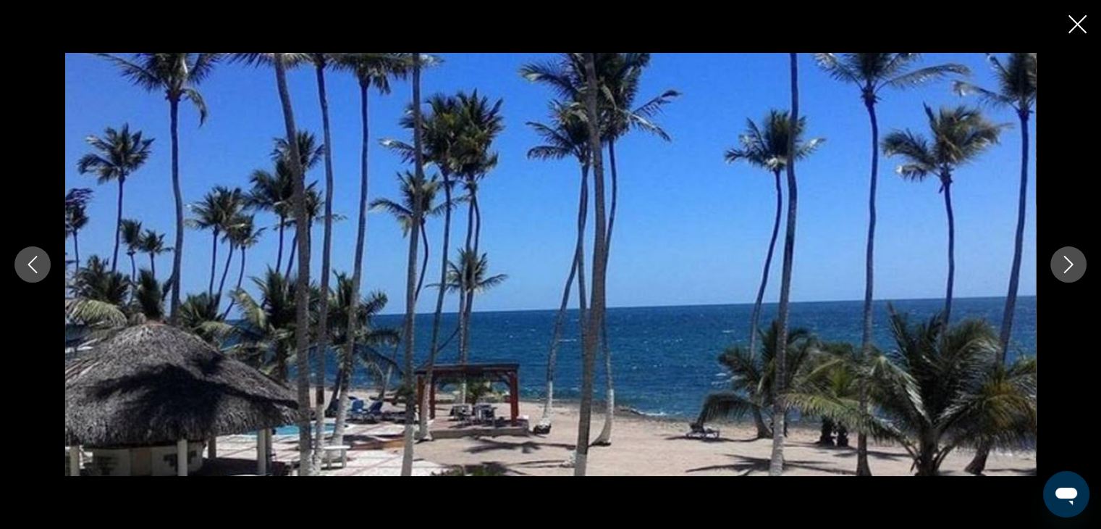
click at [1068, 259] on icon "Next image" at bounding box center [1068, 264] width 9 height 17
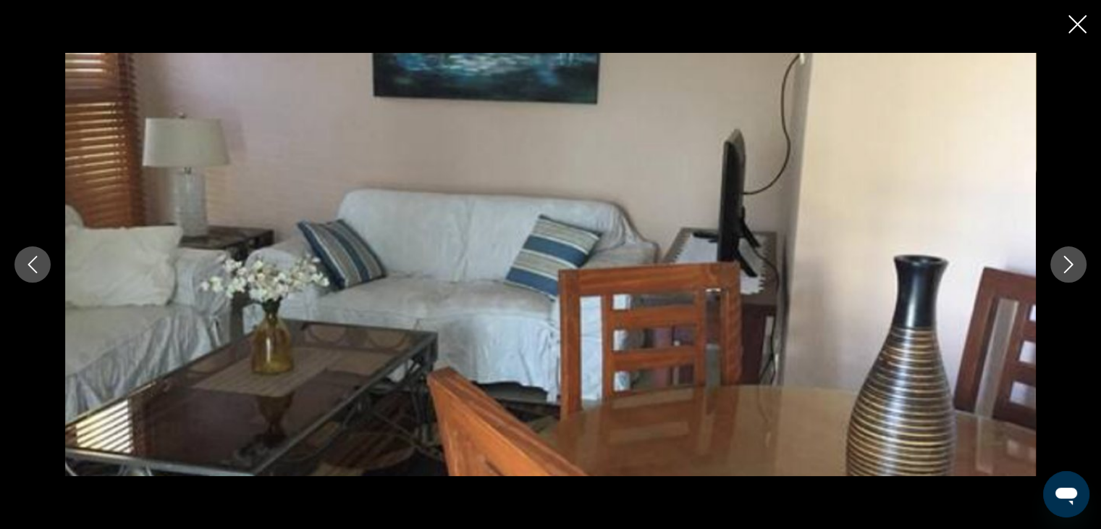
click at [1068, 259] on icon "Next image" at bounding box center [1068, 264] width 9 height 17
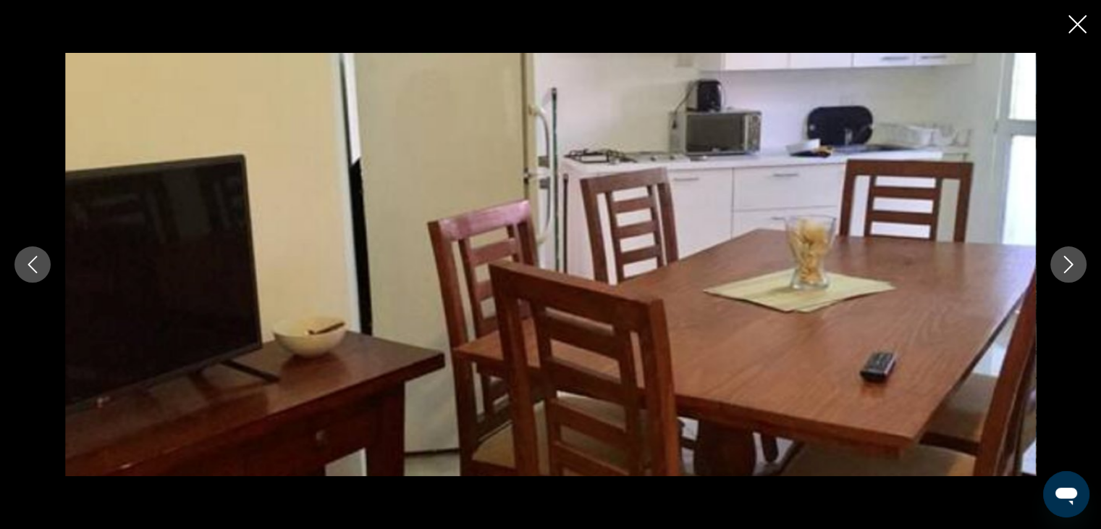
click at [1068, 259] on icon "Next image" at bounding box center [1068, 264] width 9 height 17
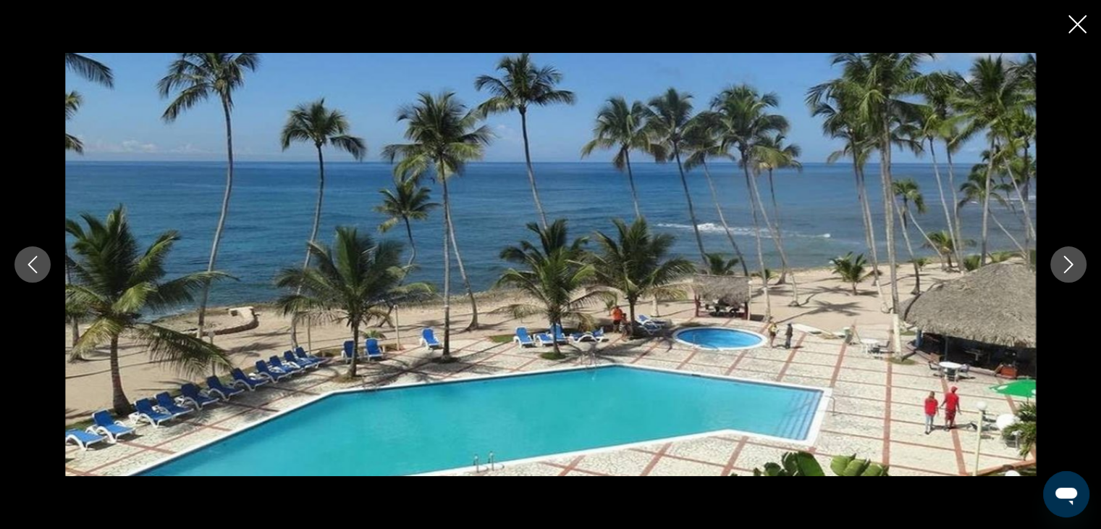
click at [1068, 259] on icon "Next image" at bounding box center [1068, 264] width 9 height 17
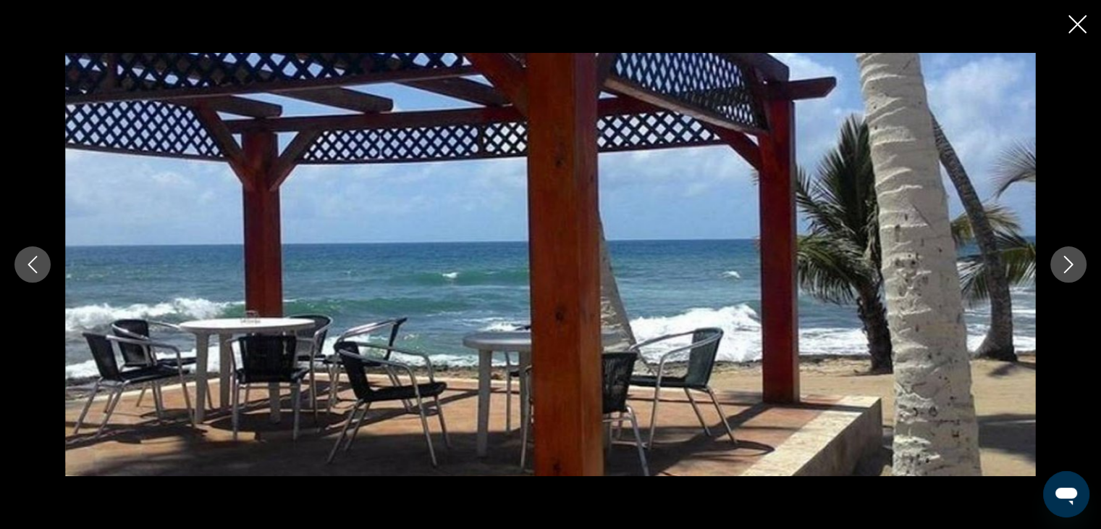
click at [1068, 259] on icon "Next image" at bounding box center [1068, 264] width 9 height 17
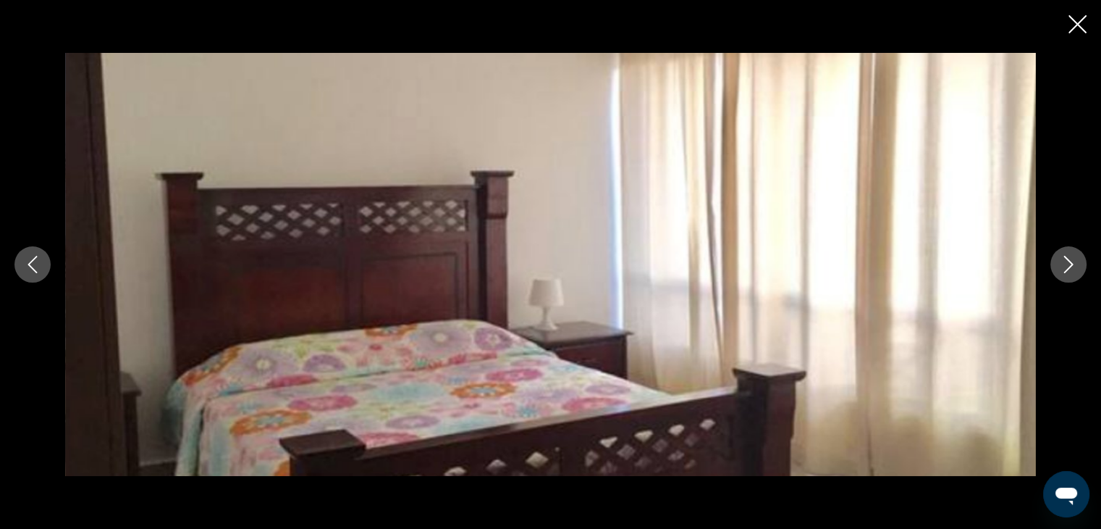
click at [1068, 259] on icon "Next image" at bounding box center [1068, 264] width 9 height 17
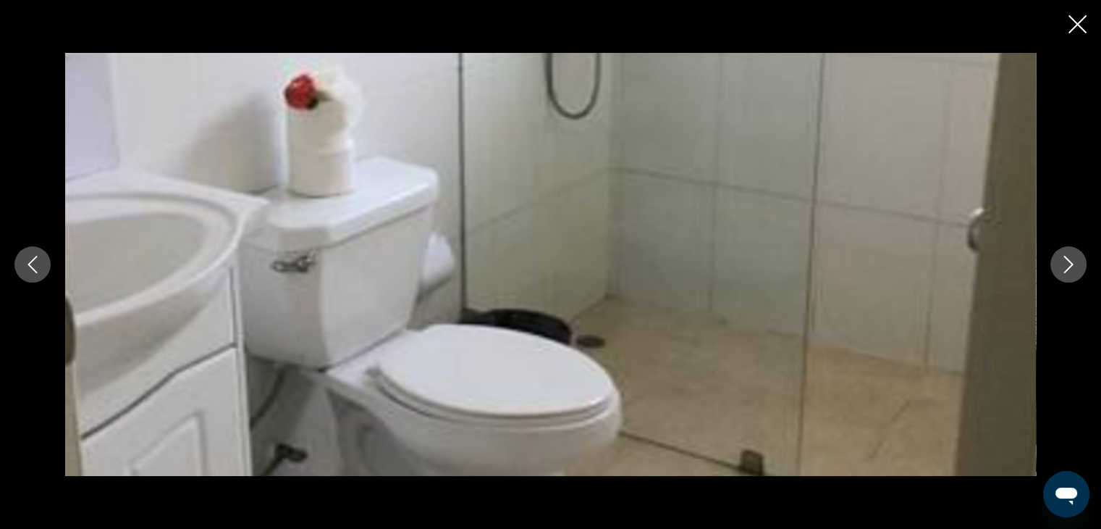
click at [1068, 259] on icon "Next image" at bounding box center [1068, 264] width 9 height 17
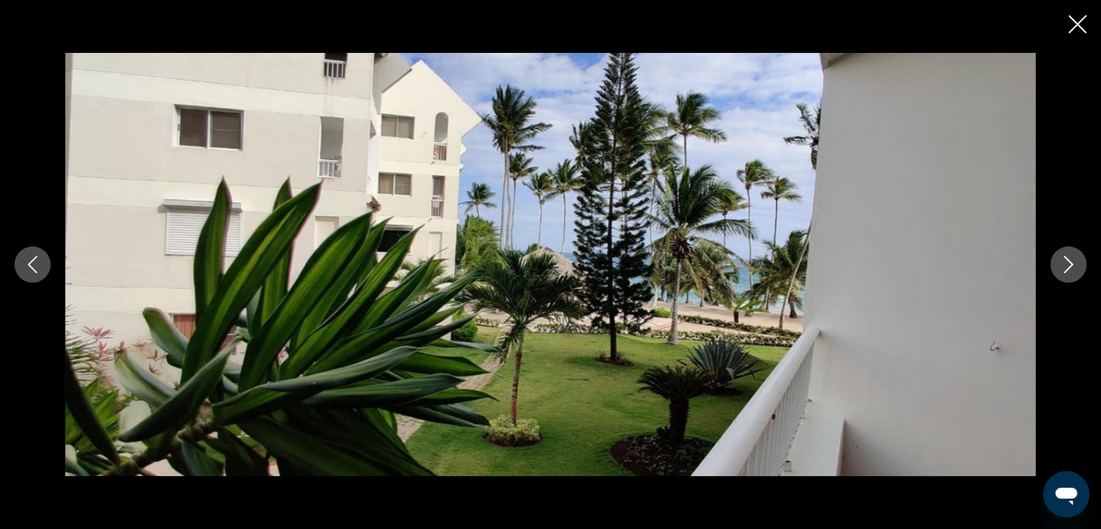
click at [1068, 259] on icon "Next image" at bounding box center [1068, 264] width 9 height 17
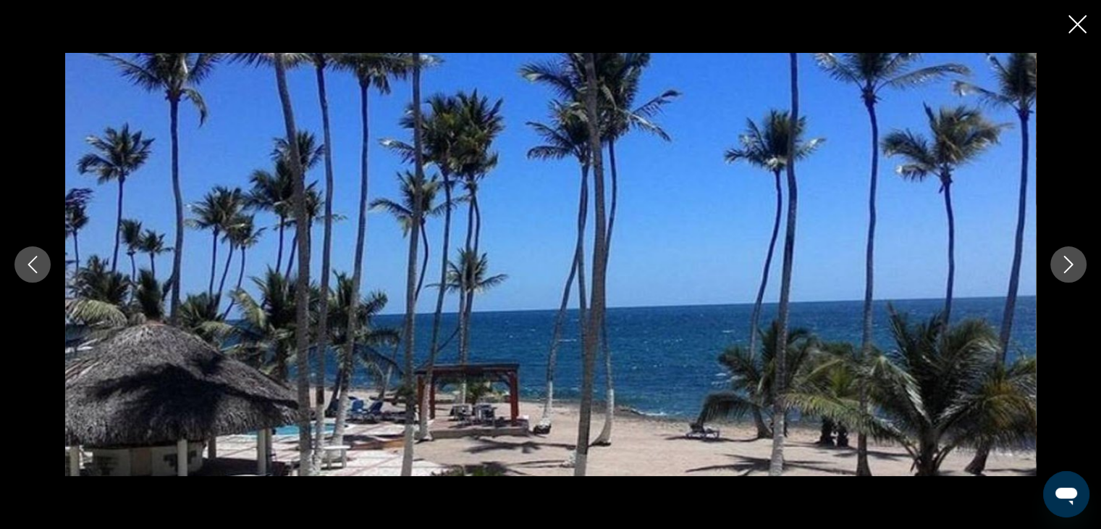
click at [1068, 259] on icon "Next image" at bounding box center [1068, 264] width 9 height 17
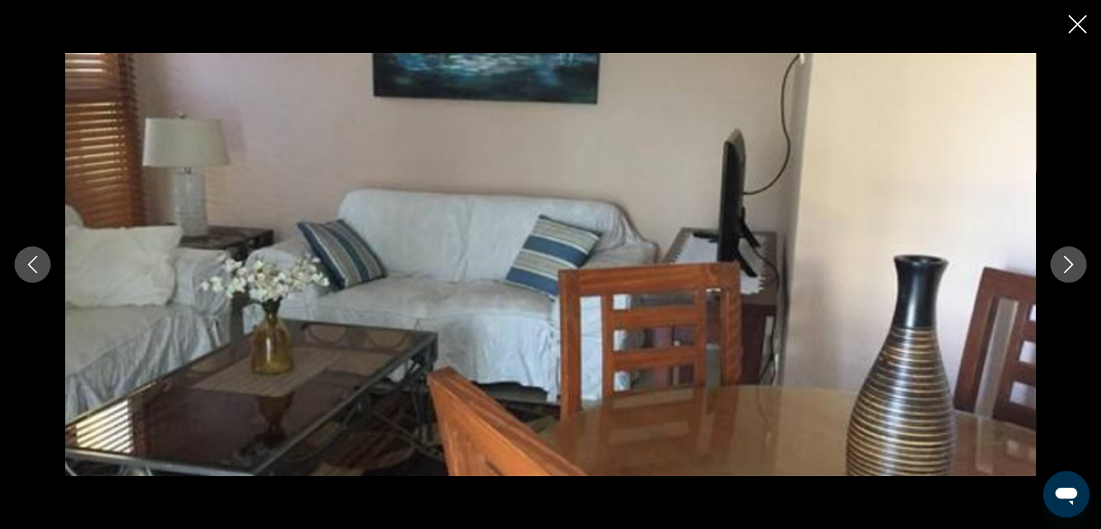
drag, startPoint x: 1082, startPoint y: 25, endPoint x: 995, endPoint y: 125, distance: 133.0
click at [1081, 25] on icon "Close slideshow" at bounding box center [1078, 24] width 18 height 18
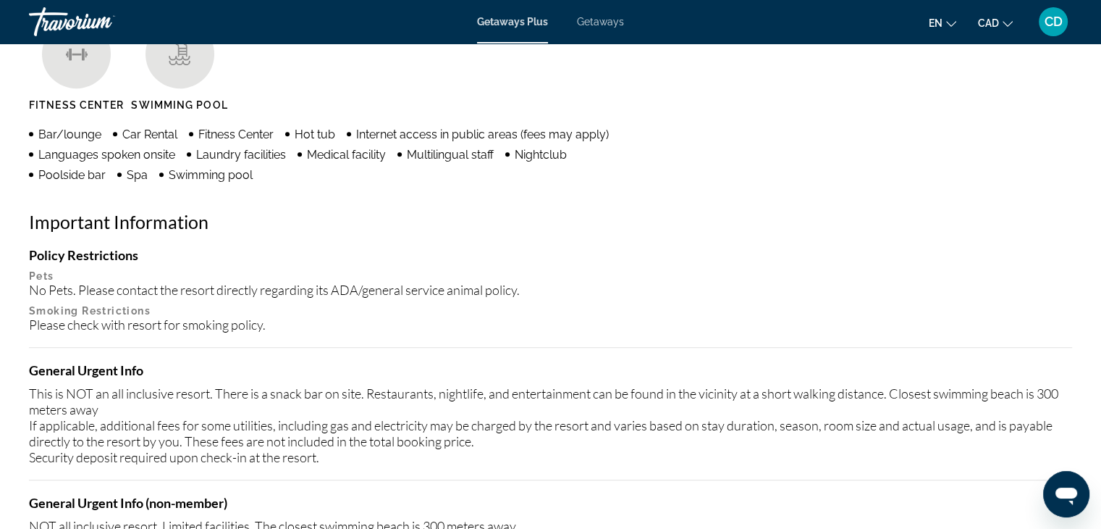
scroll to position [1419, 0]
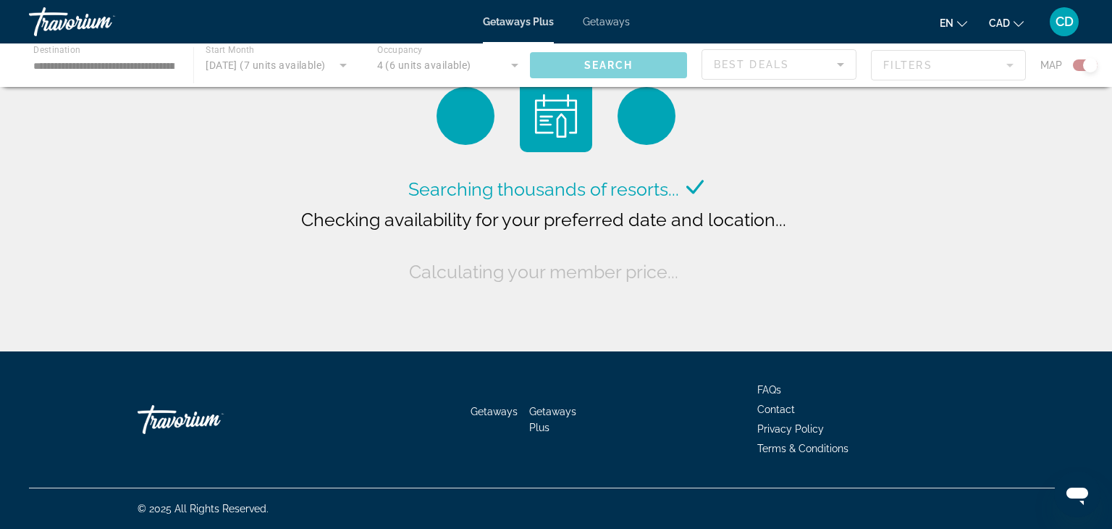
drag, startPoint x: 57, startPoint y: 51, endPoint x: 62, endPoint y: 73, distance: 22.3
click at [58, 53] on div "Main content" at bounding box center [556, 64] width 1112 height 43
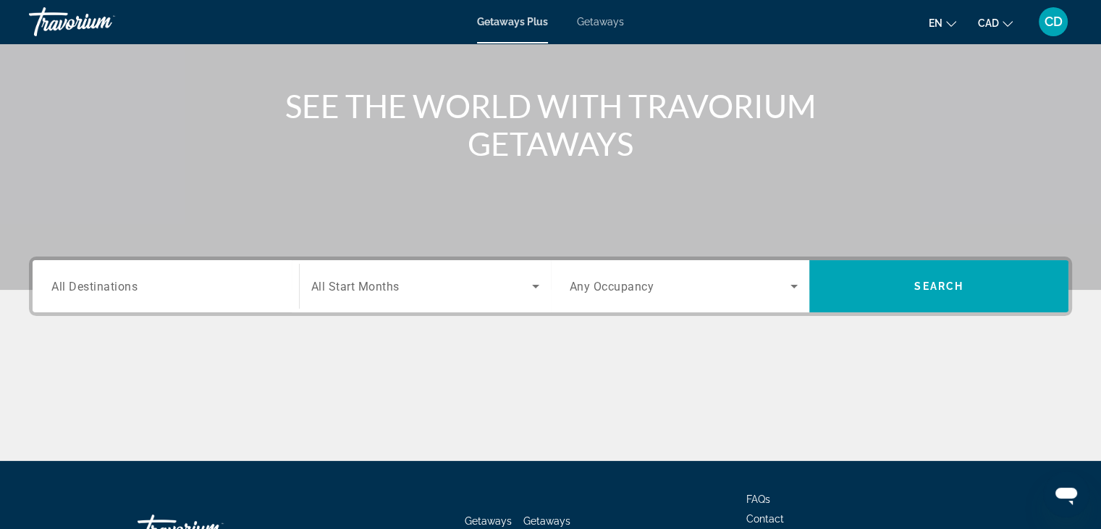
click at [107, 284] on span "All Destinations" at bounding box center [94, 286] width 86 height 14
click at [107, 284] on input "Destination All Destinations" at bounding box center [165, 286] width 229 height 17
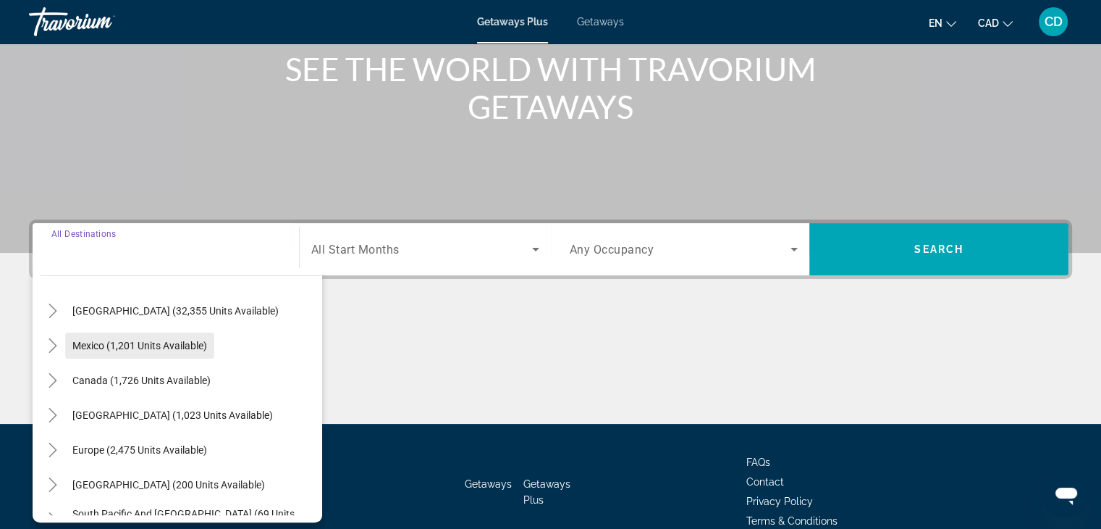
scroll to position [72, 0]
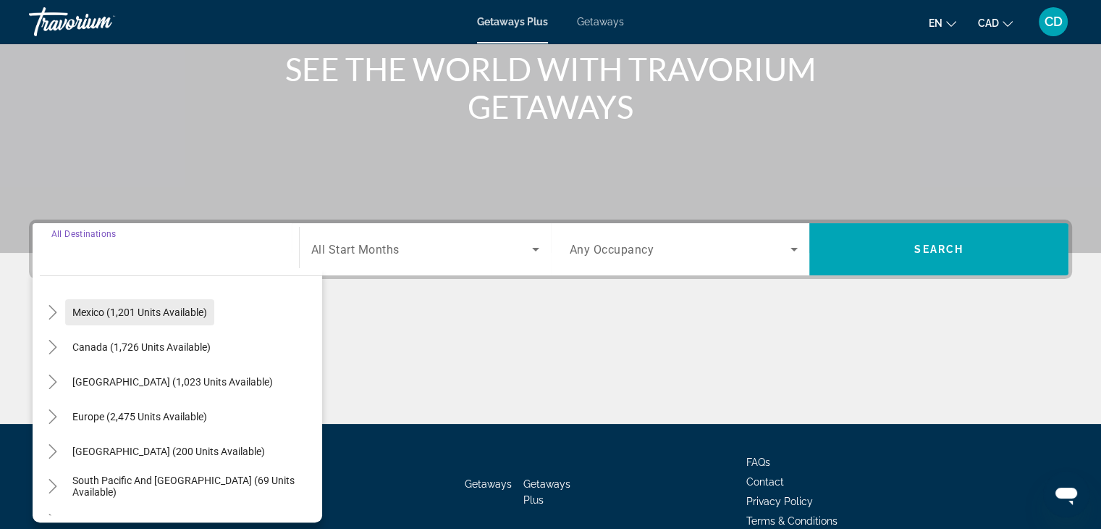
click at [84, 312] on span "Mexico (1,201 units available)" at bounding box center [139, 312] width 135 height 12
type input "**********"
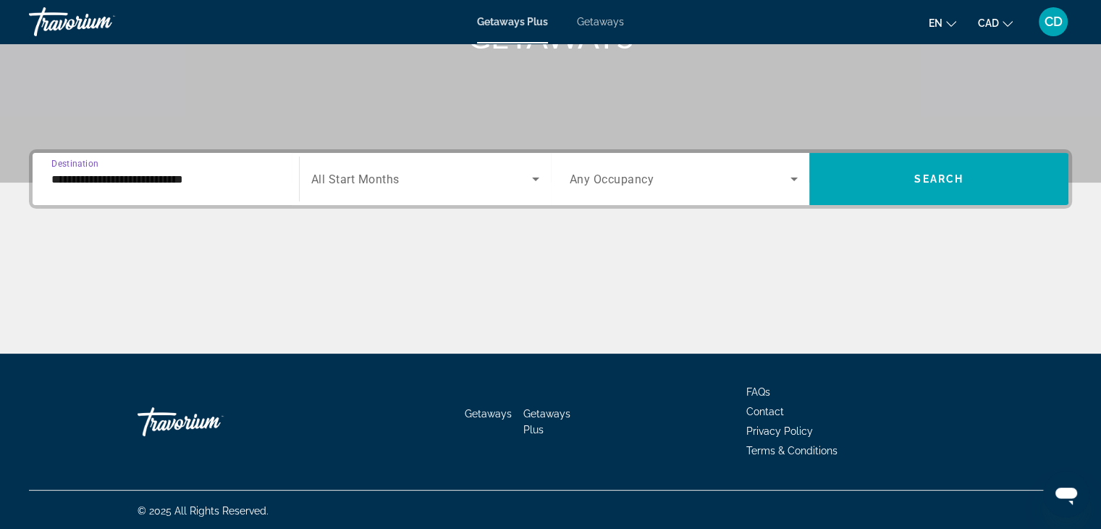
scroll to position [254, 0]
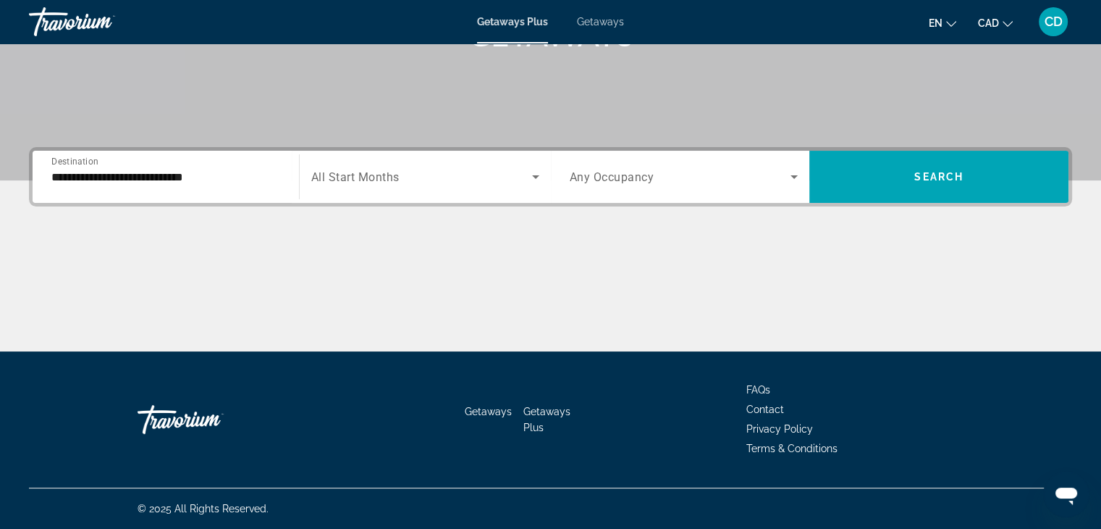
click at [379, 154] on div "Start Month All Start Months" at bounding box center [425, 177] width 252 height 52
click at [388, 184] on span "Search widget" at bounding box center [421, 176] width 221 height 17
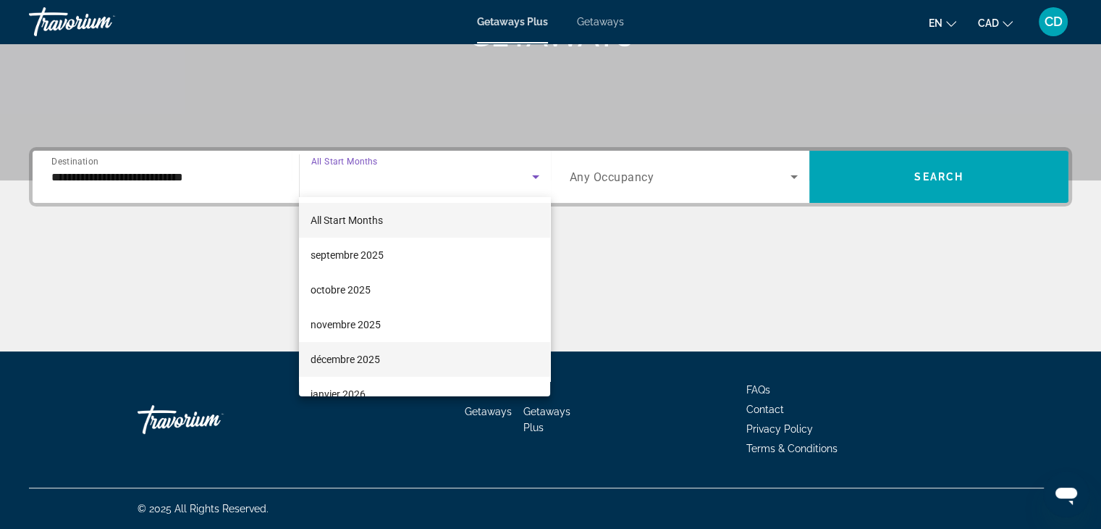
scroll to position [72, 0]
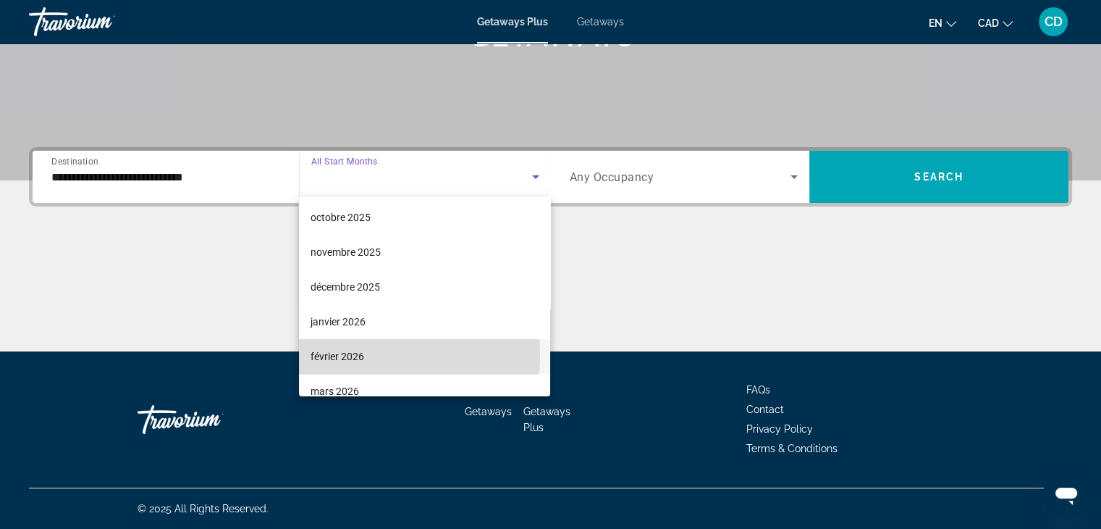
click at [343, 355] on span "février 2026" at bounding box center [338, 356] width 54 height 17
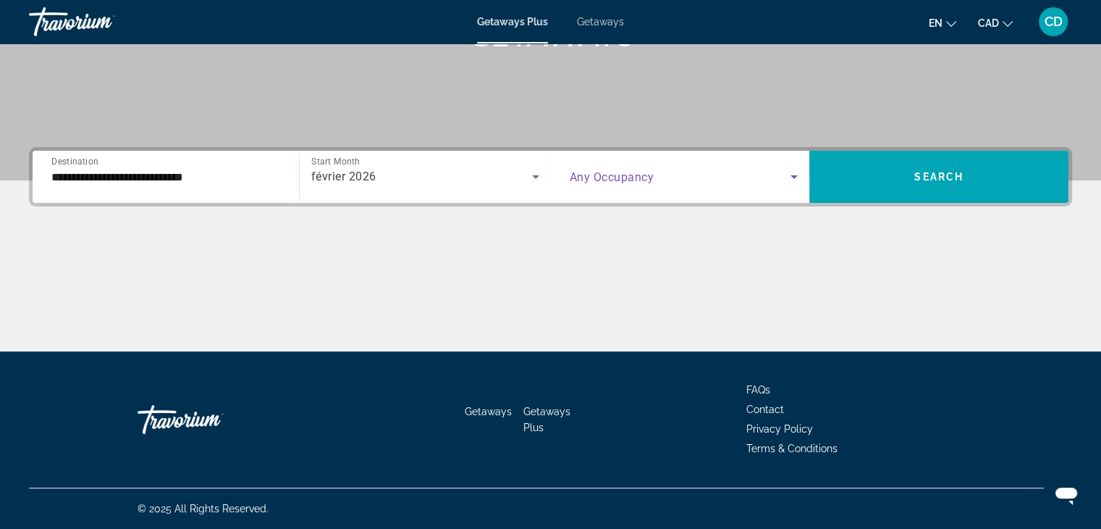
click at [794, 177] on icon "Search widget" at bounding box center [794, 177] width 7 height 4
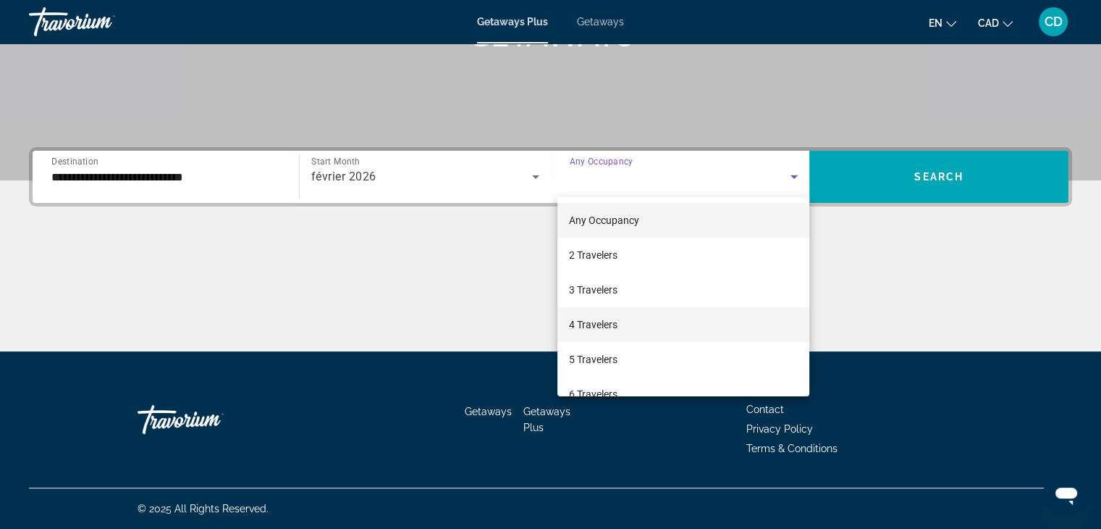
click at [600, 322] on span "4 Travelers" at bounding box center [593, 324] width 49 height 17
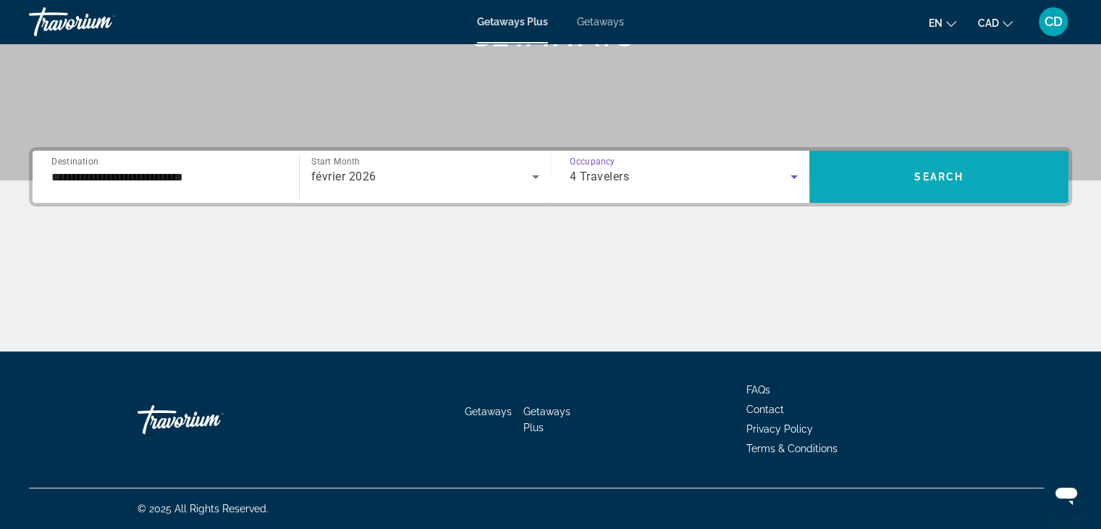
click at [911, 175] on span "Search widget" at bounding box center [939, 176] width 259 height 35
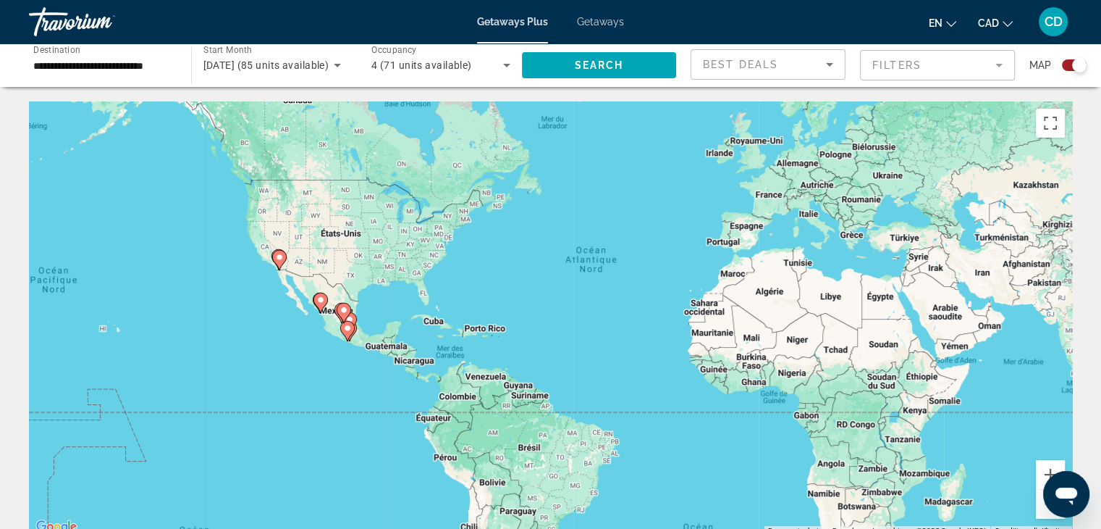
drag, startPoint x: 233, startPoint y: 440, endPoint x: 353, endPoint y: 386, distance: 131.9
click at [353, 386] on div "Pour activer le glissement avec le clavier, appuyez sur Alt+Entrée. Une fois ce…" at bounding box center [550, 318] width 1043 height 434
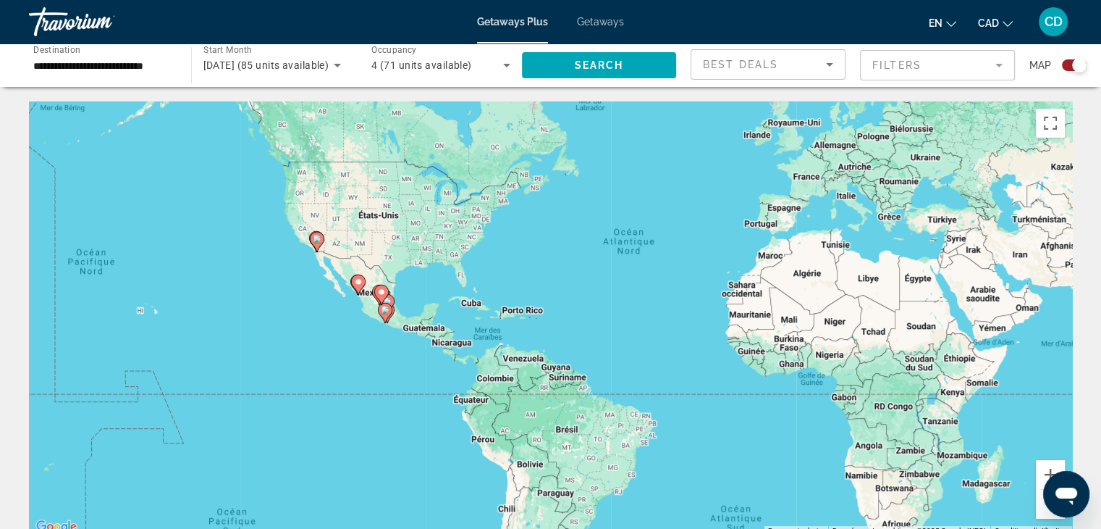
click at [385, 313] on image "Main content" at bounding box center [385, 310] width 9 height 9
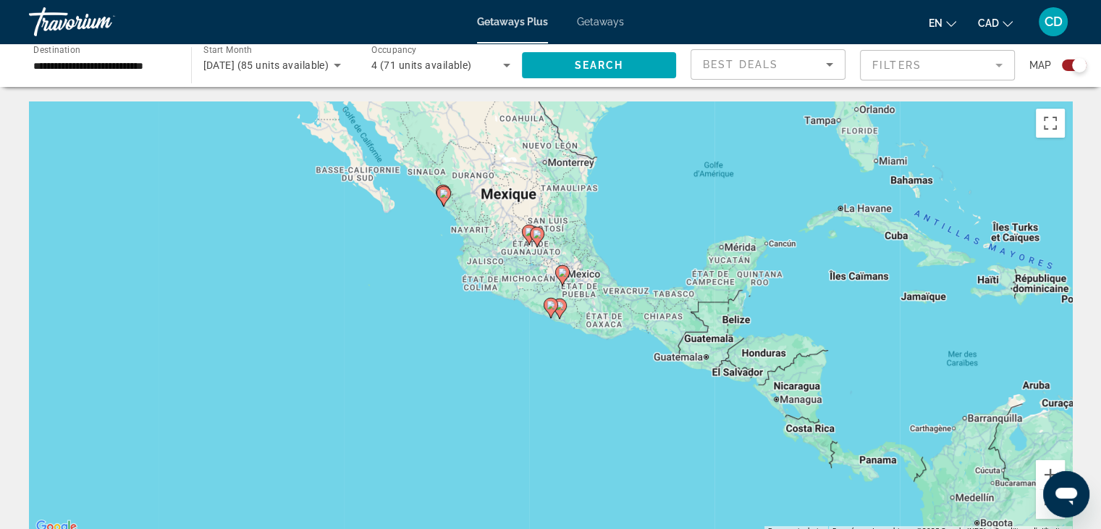
drag, startPoint x: 537, startPoint y: 319, endPoint x: 525, endPoint y: 343, distance: 26.6
click at [536, 319] on div "Pour naviguer, appuyez sur les touches fléchées. Pour activer le glissement ave…" at bounding box center [550, 318] width 1043 height 434
click at [553, 305] on image "Main content" at bounding box center [551, 305] width 9 height 9
type input "**********"
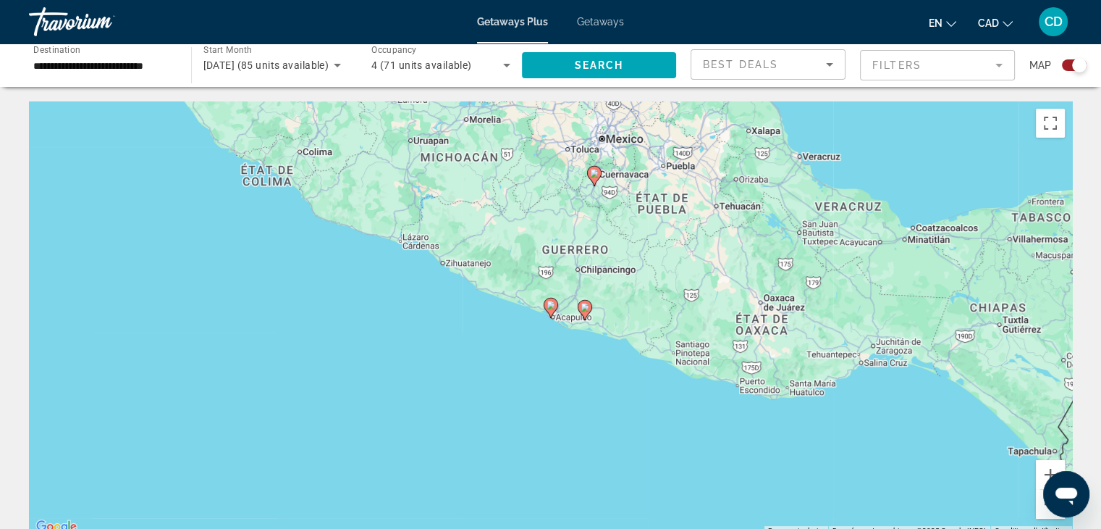
click at [545, 311] on gmp-advanced-marker "Main content" at bounding box center [551, 308] width 14 height 22
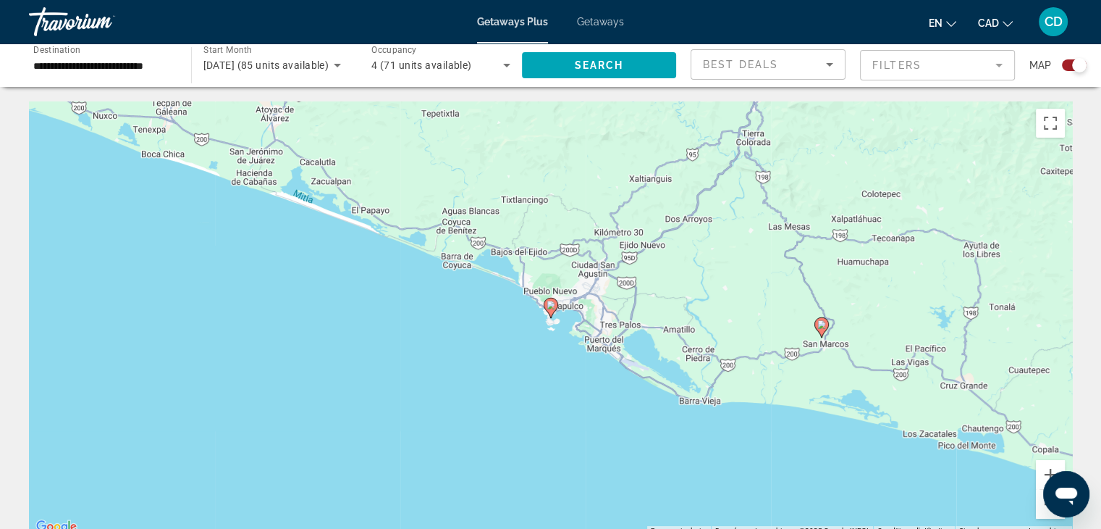
click at [554, 311] on icon "Main content" at bounding box center [551, 308] width 14 height 20
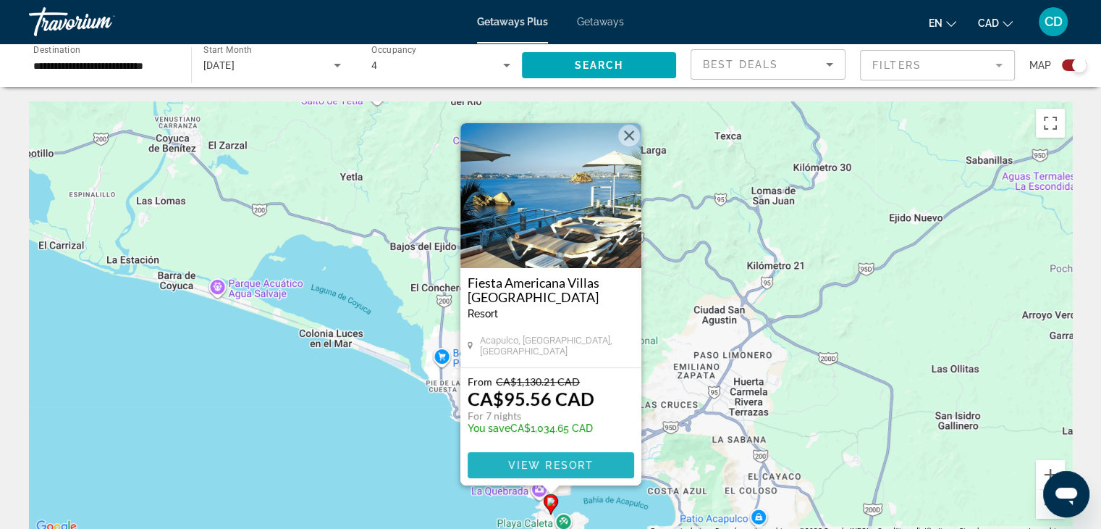
click at [539, 458] on span "Main content" at bounding box center [551, 465] width 167 height 35
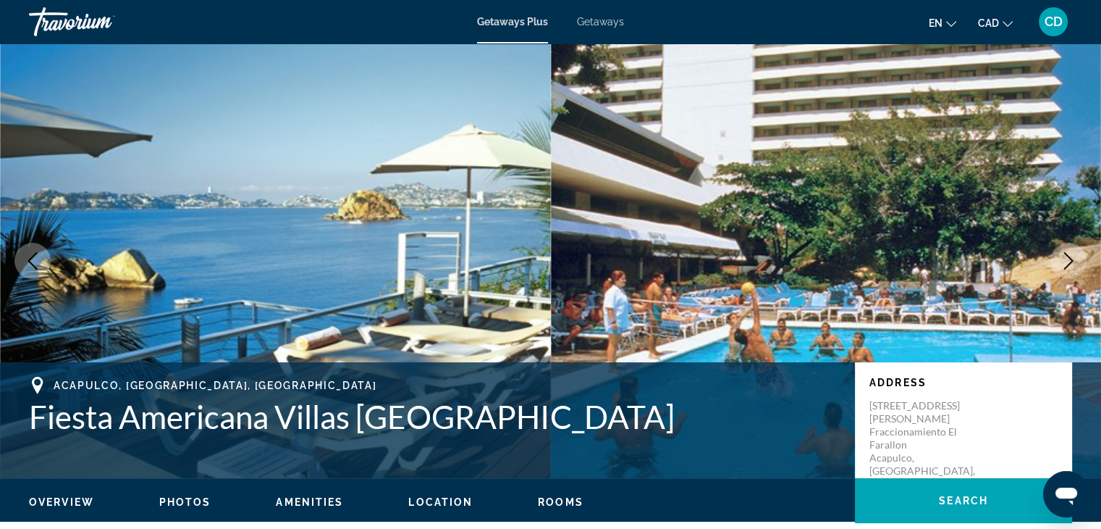
click at [195, 500] on span "Photos" at bounding box center [185, 502] width 52 height 12
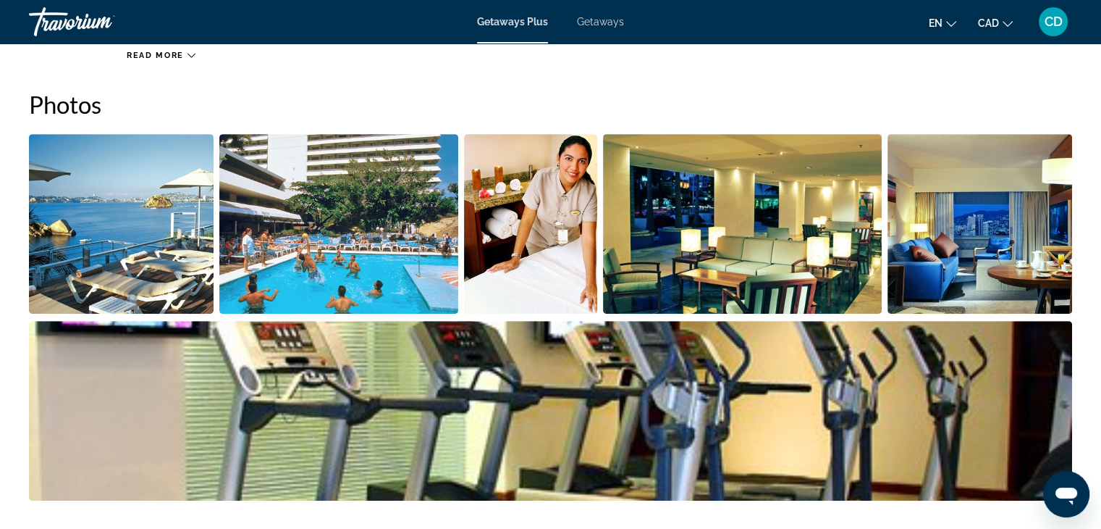
scroll to position [657, 0]
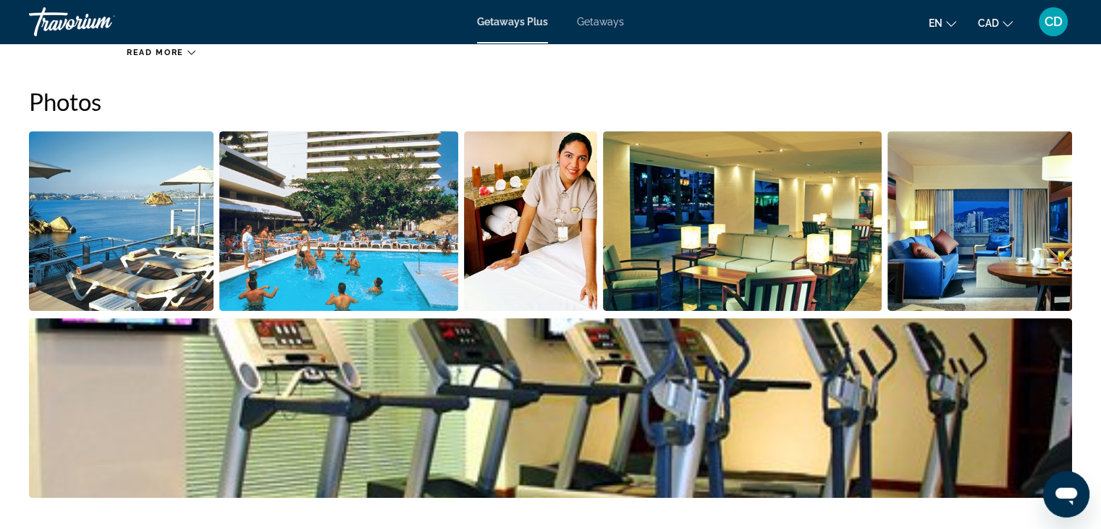
click at [127, 246] on img "Open full-screen image slider" at bounding box center [121, 221] width 185 height 180
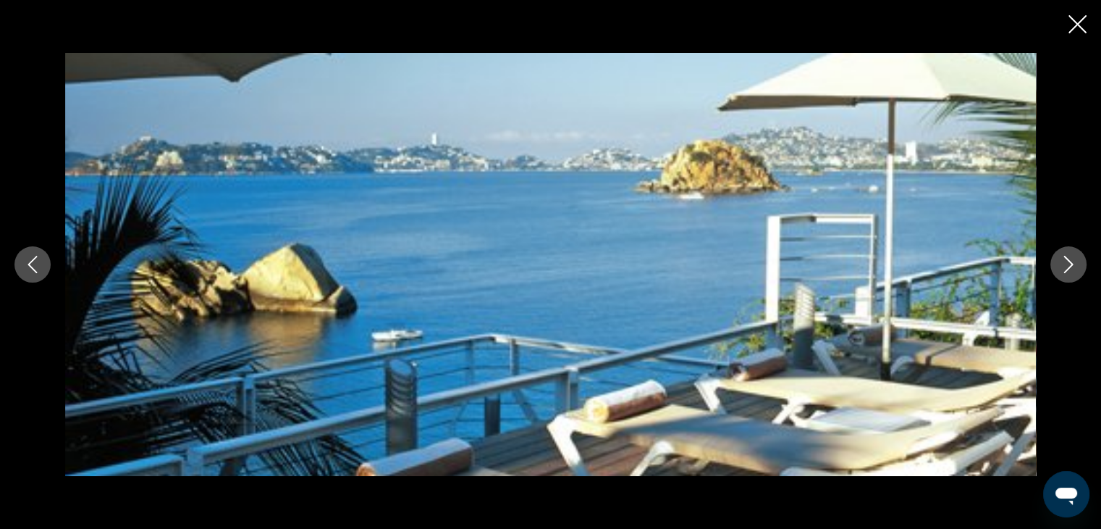
click at [1078, 262] on button "Next image" at bounding box center [1069, 264] width 36 height 36
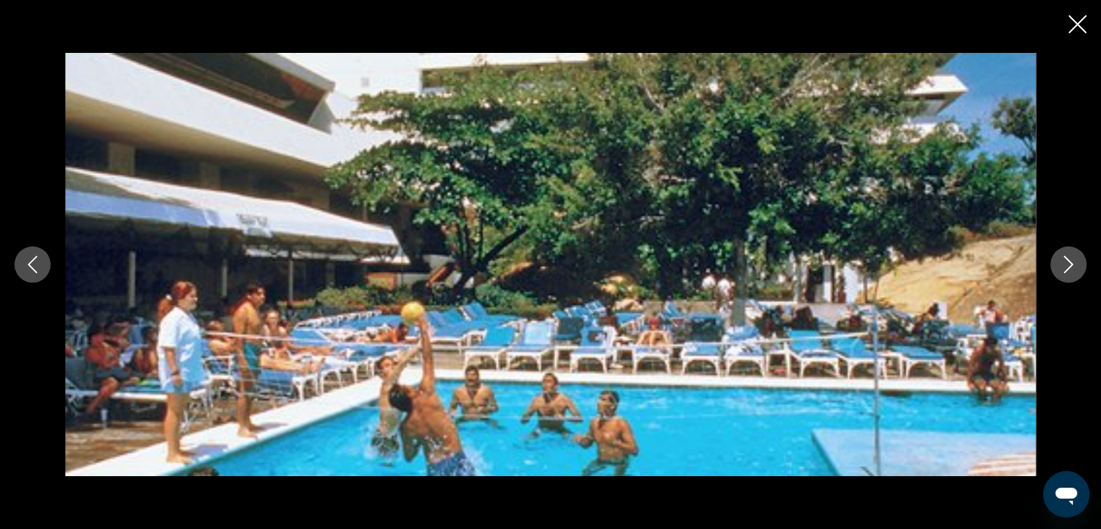
click at [1078, 261] on button "Next image" at bounding box center [1069, 264] width 36 height 36
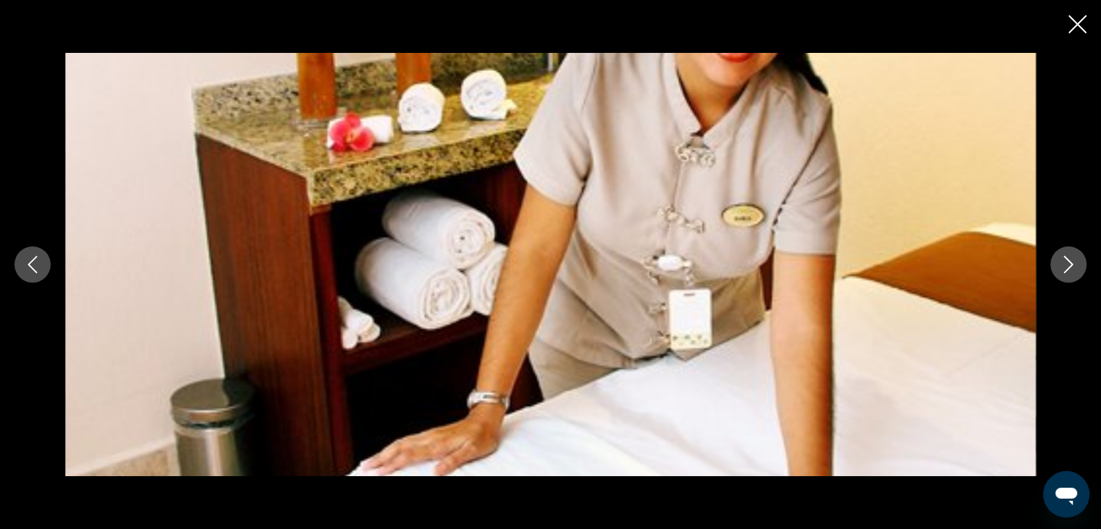
click at [1078, 261] on button "Next image" at bounding box center [1069, 264] width 36 height 36
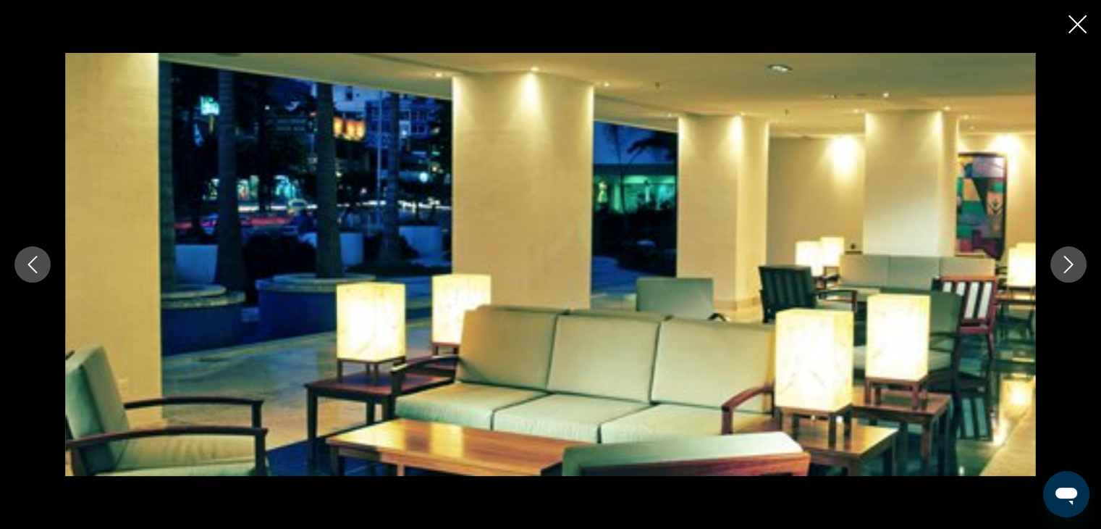
click at [1078, 261] on button "Next image" at bounding box center [1069, 264] width 36 height 36
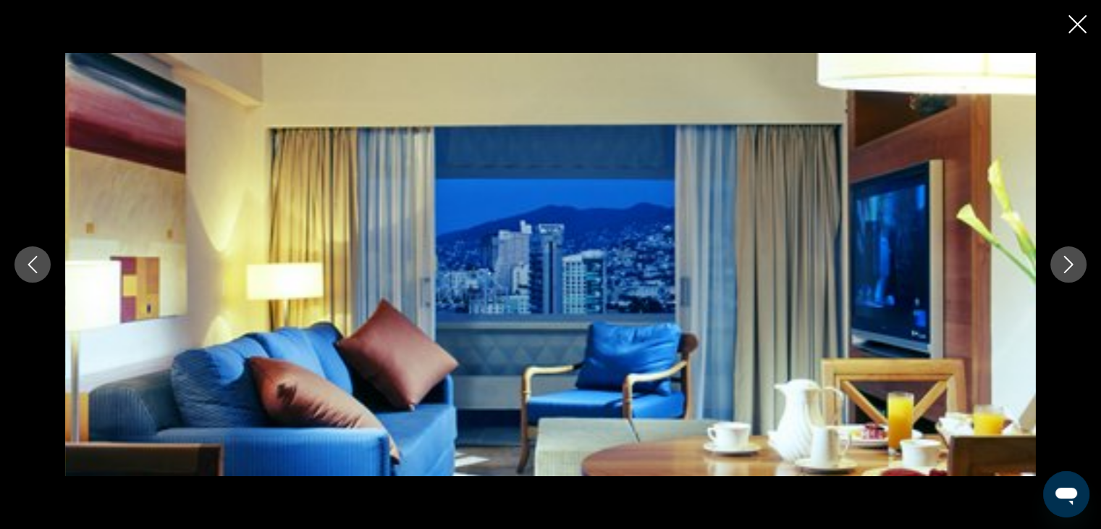
click at [1078, 261] on button "Next image" at bounding box center [1069, 264] width 36 height 36
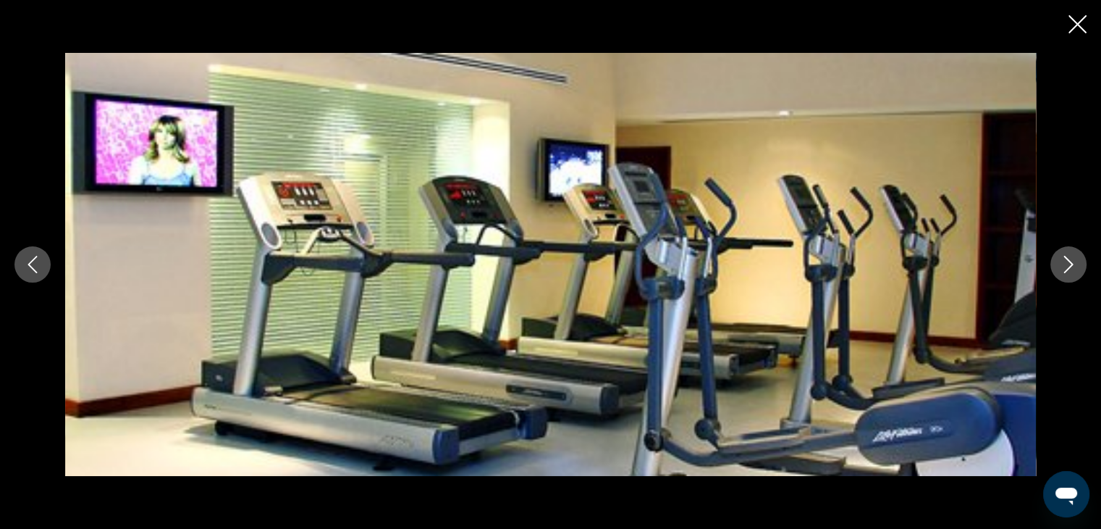
click at [1078, 261] on button "Next image" at bounding box center [1069, 264] width 36 height 36
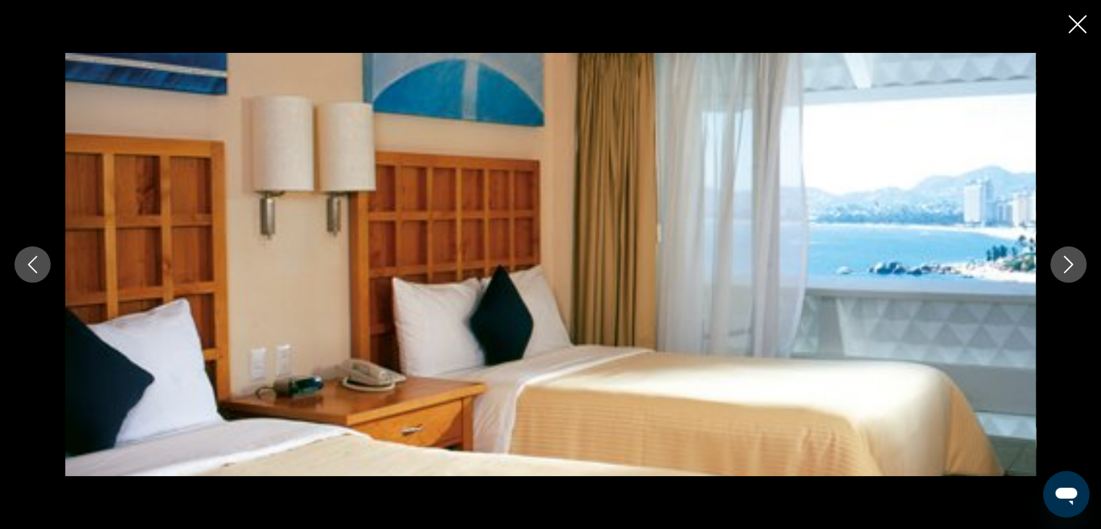
click at [1078, 261] on button "Next image" at bounding box center [1069, 264] width 36 height 36
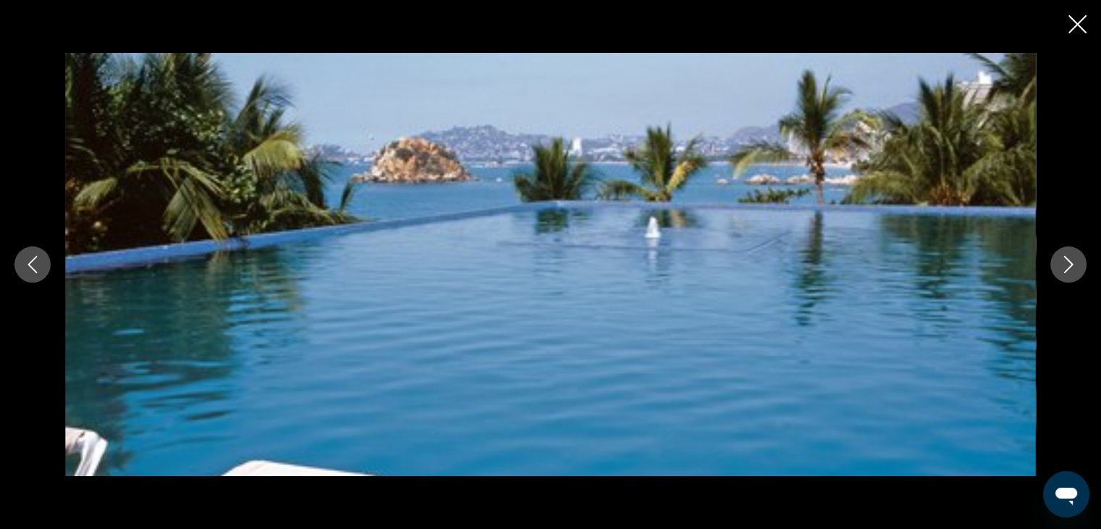
click at [1078, 261] on button "Next image" at bounding box center [1069, 264] width 36 height 36
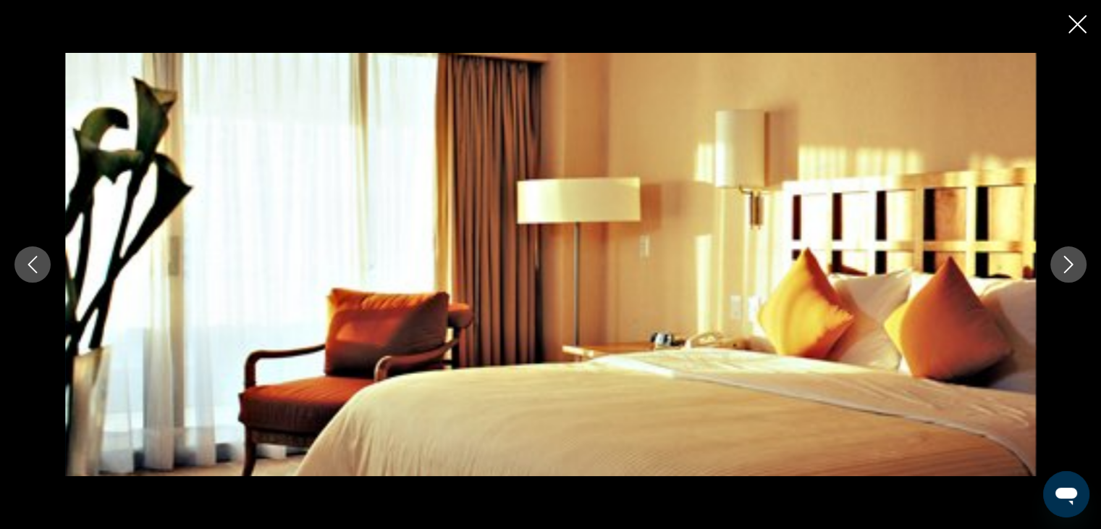
click at [1078, 261] on button "Next image" at bounding box center [1069, 264] width 36 height 36
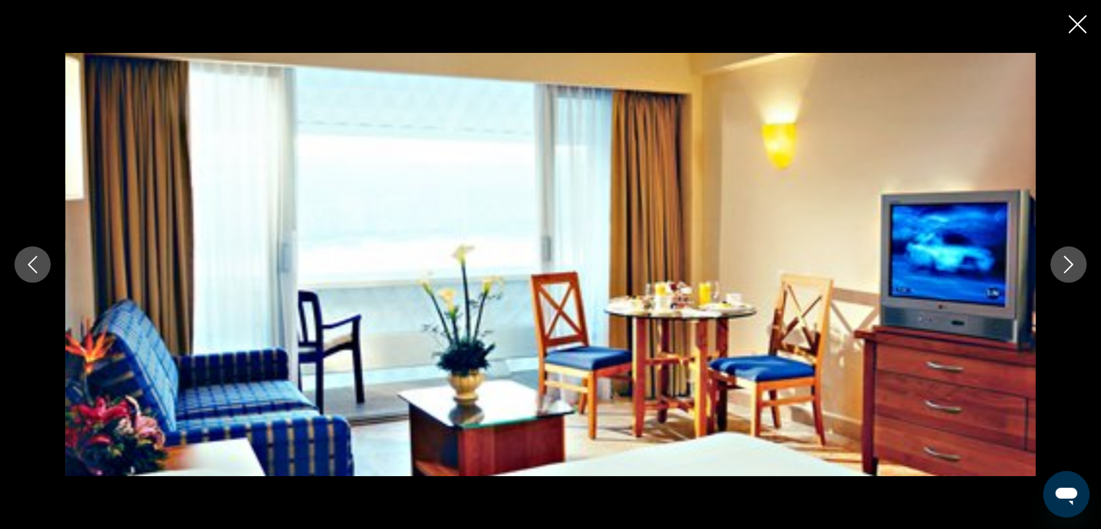
click at [1078, 261] on button "Next image" at bounding box center [1069, 264] width 36 height 36
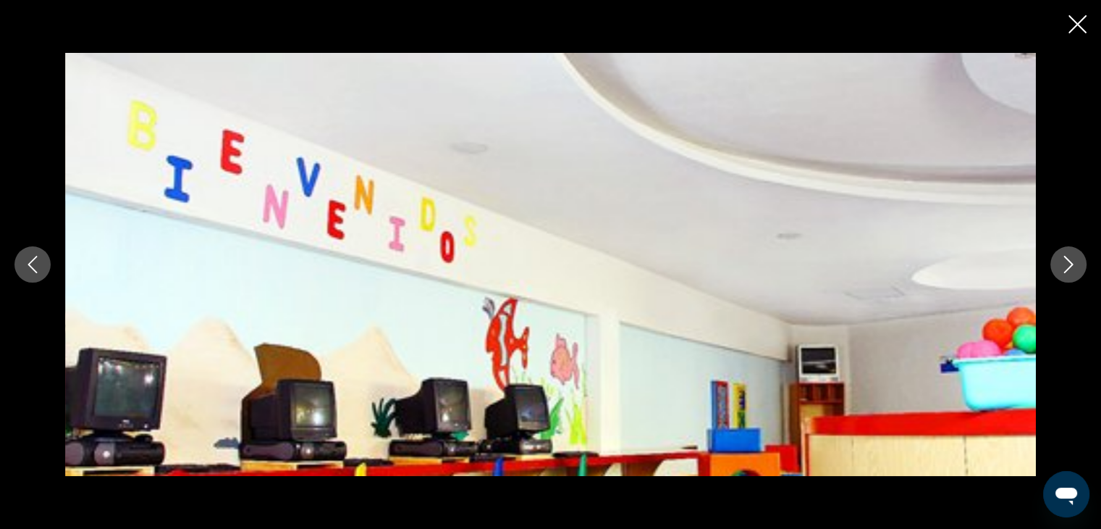
click at [1078, 261] on button "Next image" at bounding box center [1069, 264] width 36 height 36
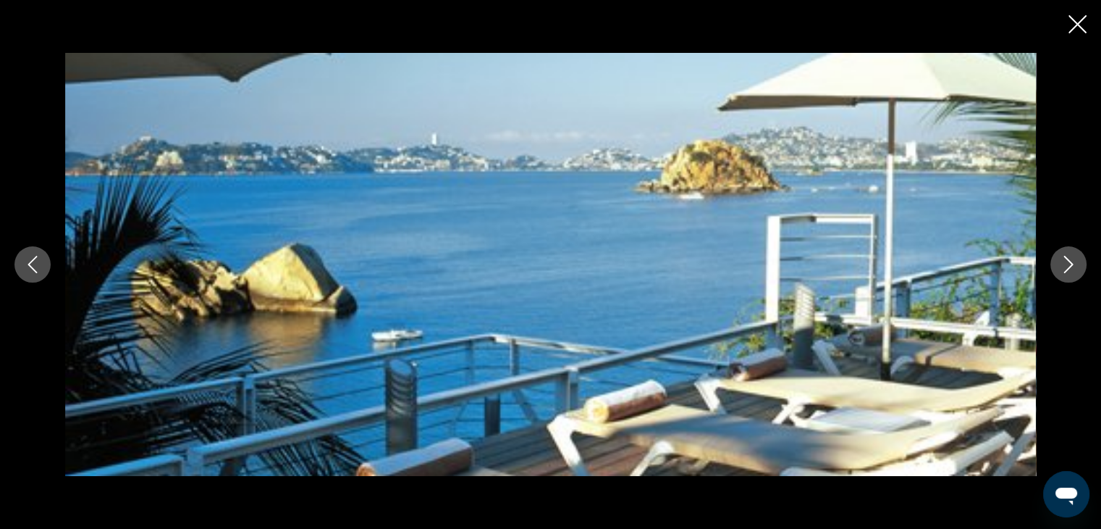
click at [56, 261] on div "prev next" at bounding box center [550, 264] width 1101 height 423
click at [34, 272] on icon "Previous image" at bounding box center [32, 264] width 17 height 17
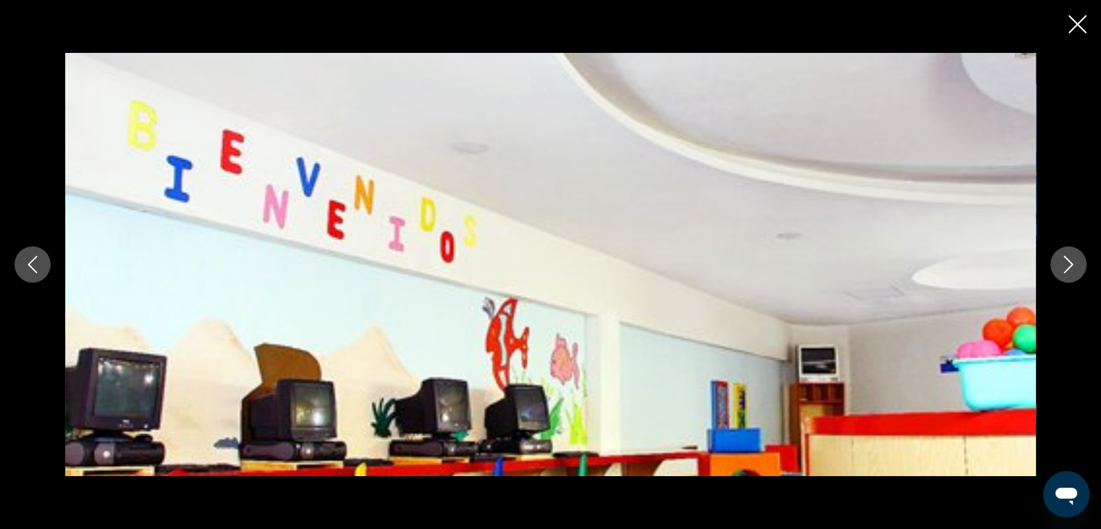
click at [1070, 263] on icon "Next image" at bounding box center [1068, 264] width 17 height 17
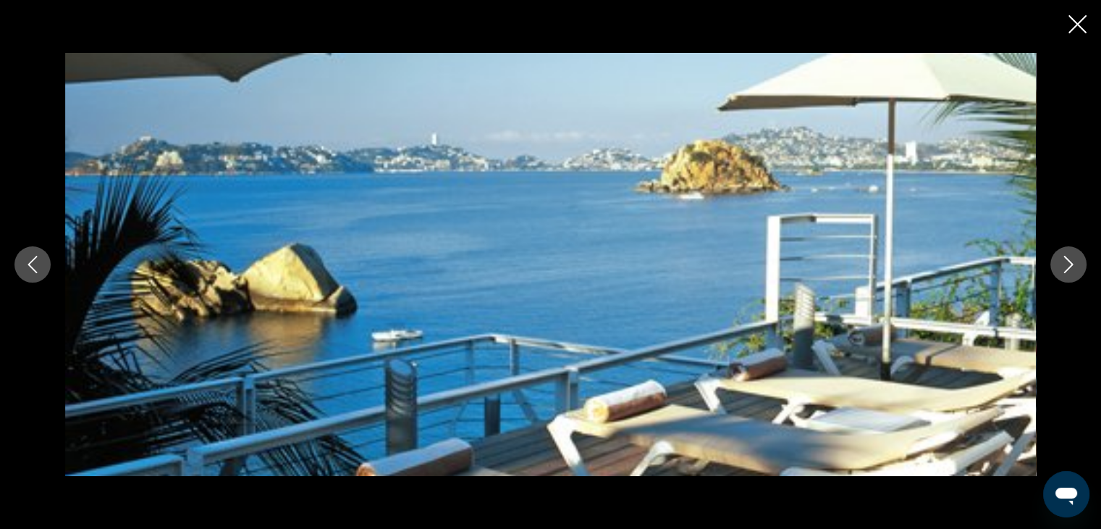
click at [1070, 263] on icon "Next image" at bounding box center [1068, 264] width 17 height 17
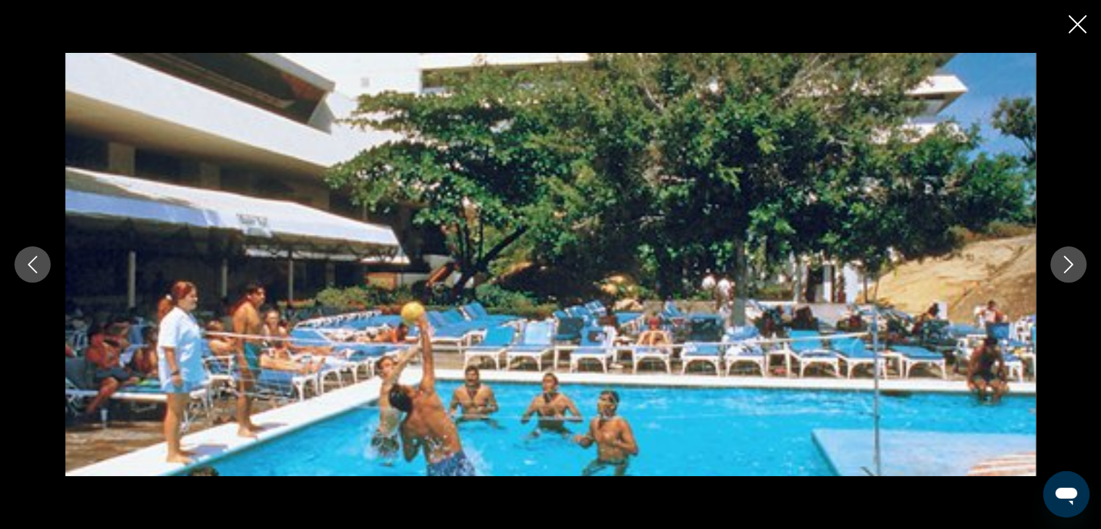
click at [1087, 26] on div "prev next" at bounding box center [550, 264] width 1101 height 529
click at [1078, 23] on icon "Close slideshow" at bounding box center [1078, 24] width 18 height 18
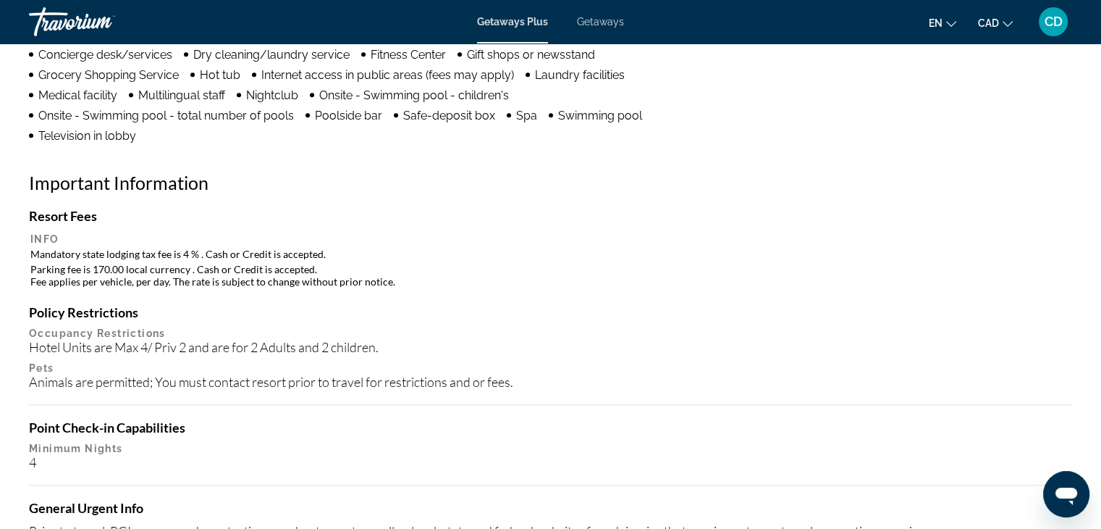
scroll to position [1381, 0]
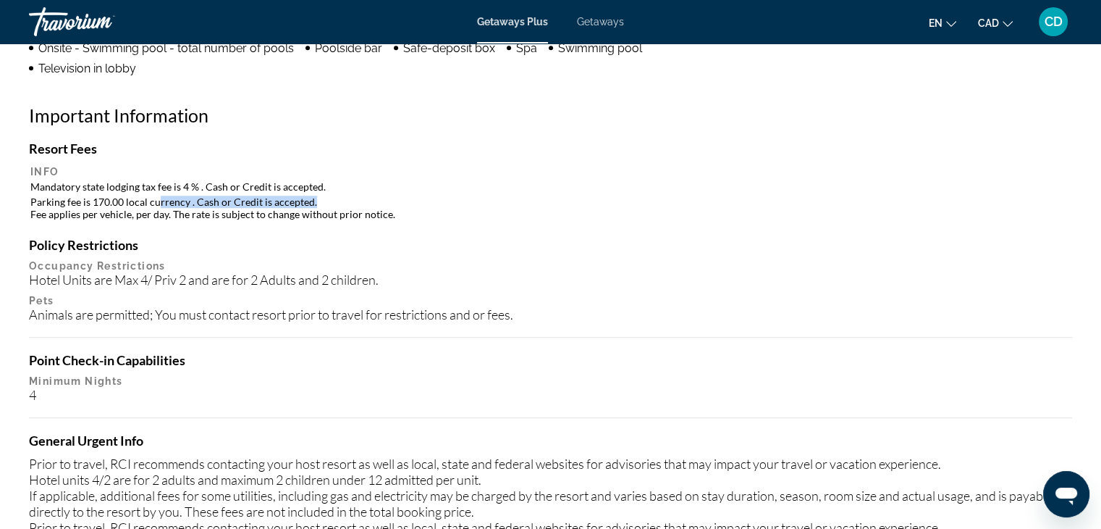
drag, startPoint x: 161, startPoint y: 201, endPoint x: 337, endPoint y: 198, distance: 176.0
click at [337, 198] on td "Parking fee is 170.00 local currency . Cash or Credit is accepted. Fee applies …" at bounding box center [550, 208] width 1041 height 26
drag, startPoint x: 101, startPoint y: 213, endPoint x: 198, endPoint y: 218, distance: 97.2
click at [198, 217] on td "Parking fee is 170.00 local currency . Cash or Credit is accepted. Fee applies …" at bounding box center [550, 208] width 1041 height 26
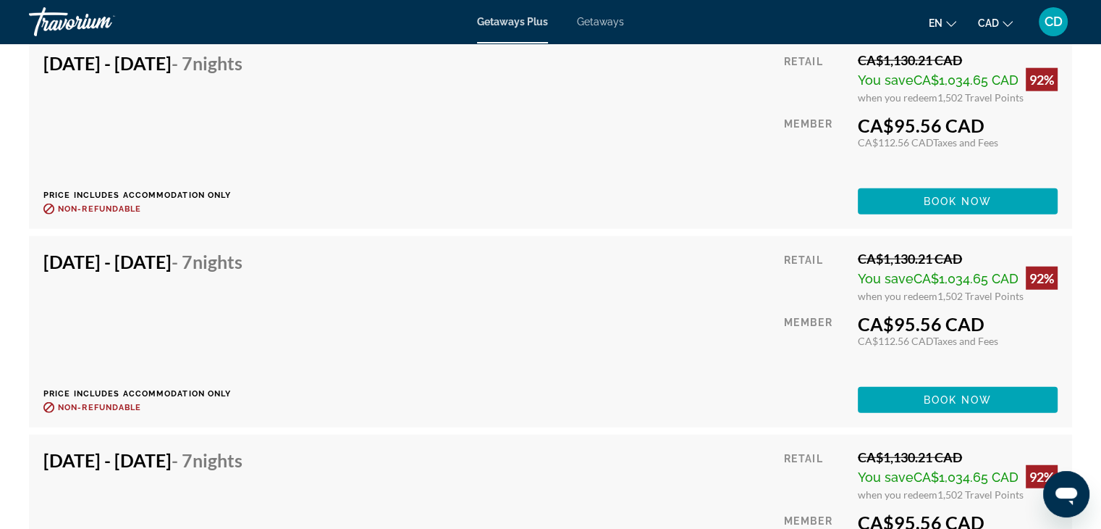
scroll to position [3553, 0]
